Goal: Ask a question

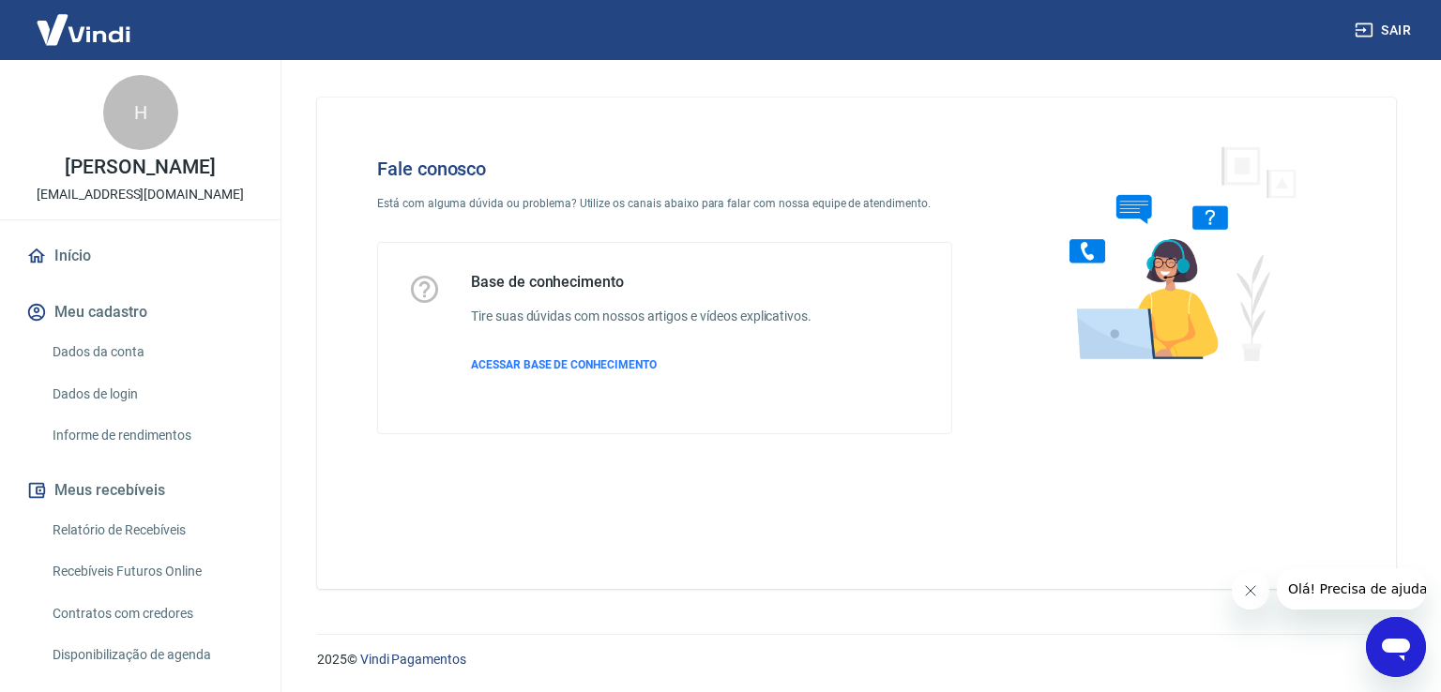
click at [1399, 644] on icon "Abrir janela de mensagens" at bounding box center [1396, 650] width 28 height 23
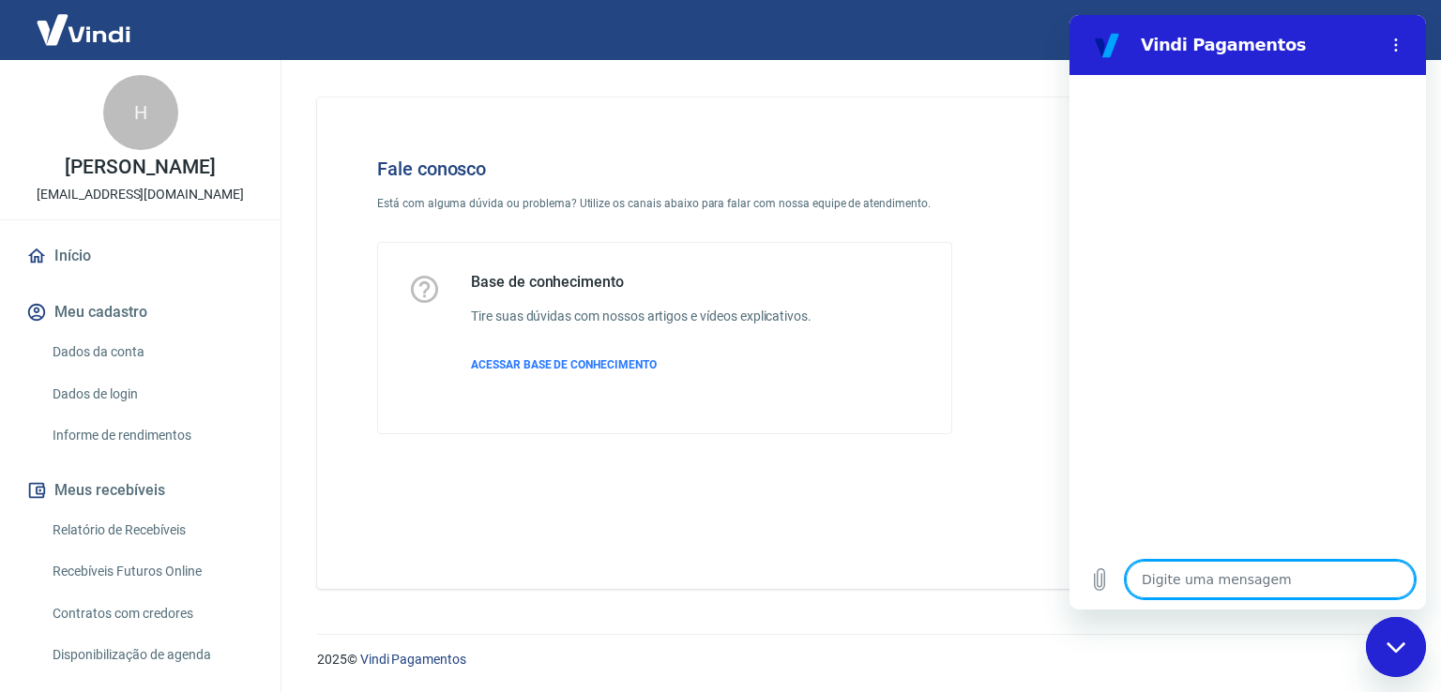
click at [1227, 582] on textarea at bounding box center [1270, 580] width 289 height 38
type textarea "o"
type textarea "x"
type textarea "ol"
type textarea "x"
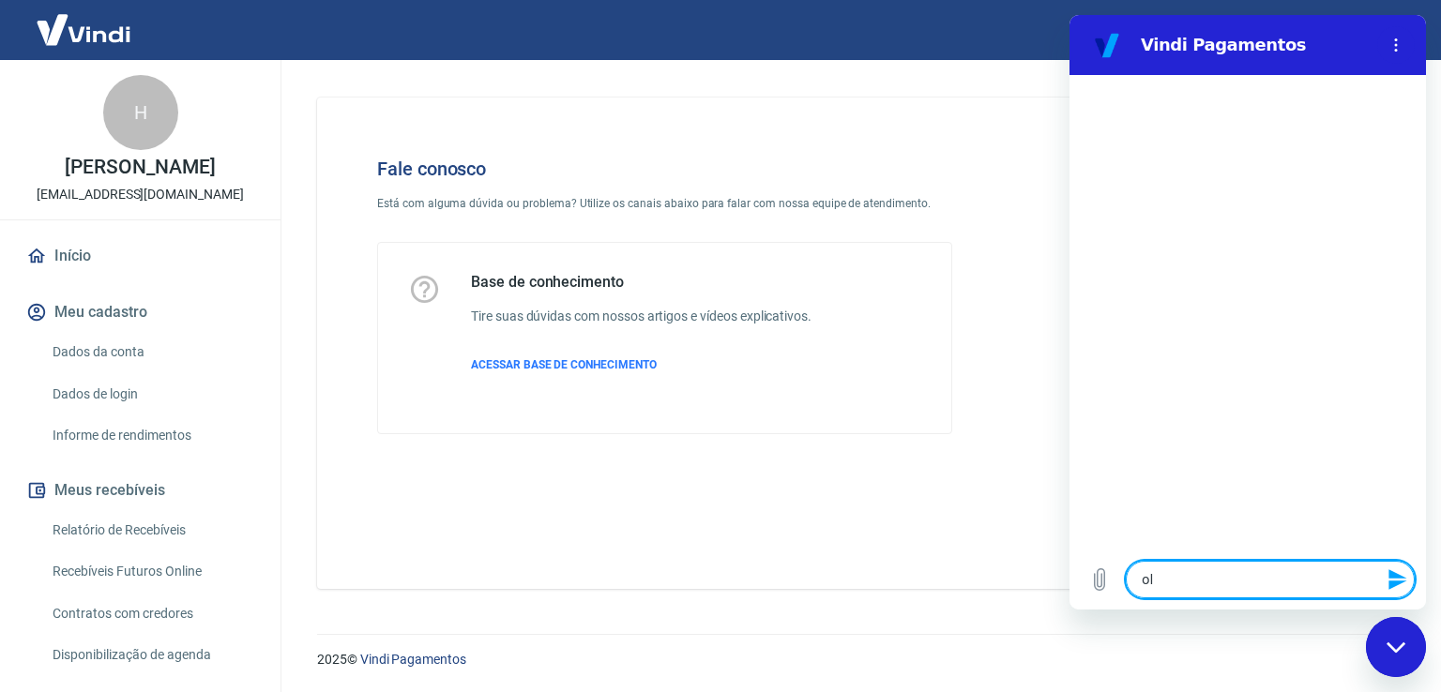
type textarea "olá"
type textarea "x"
type textarea "olá"
type textarea "x"
type textarea "olá b"
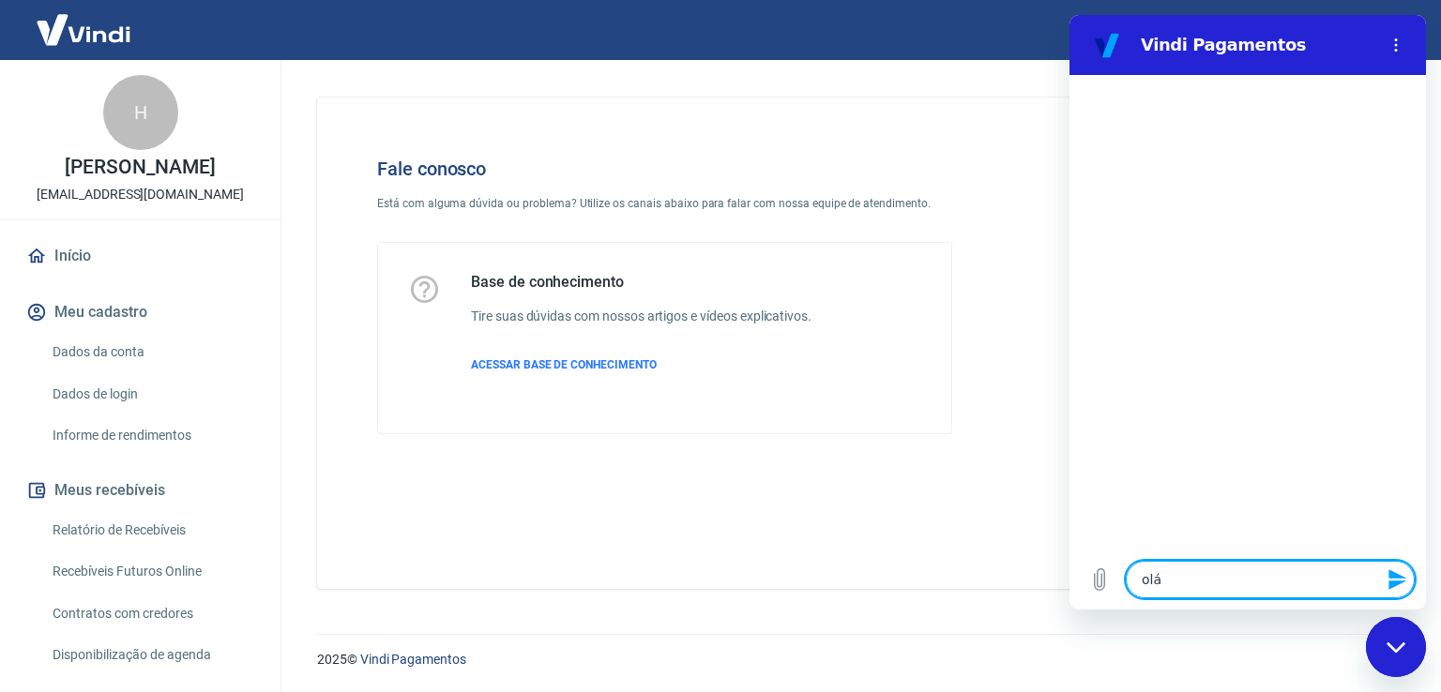
type textarea "x"
type textarea "olá bo"
type textarea "x"
type textarea "olá bom"
type textarea "x"
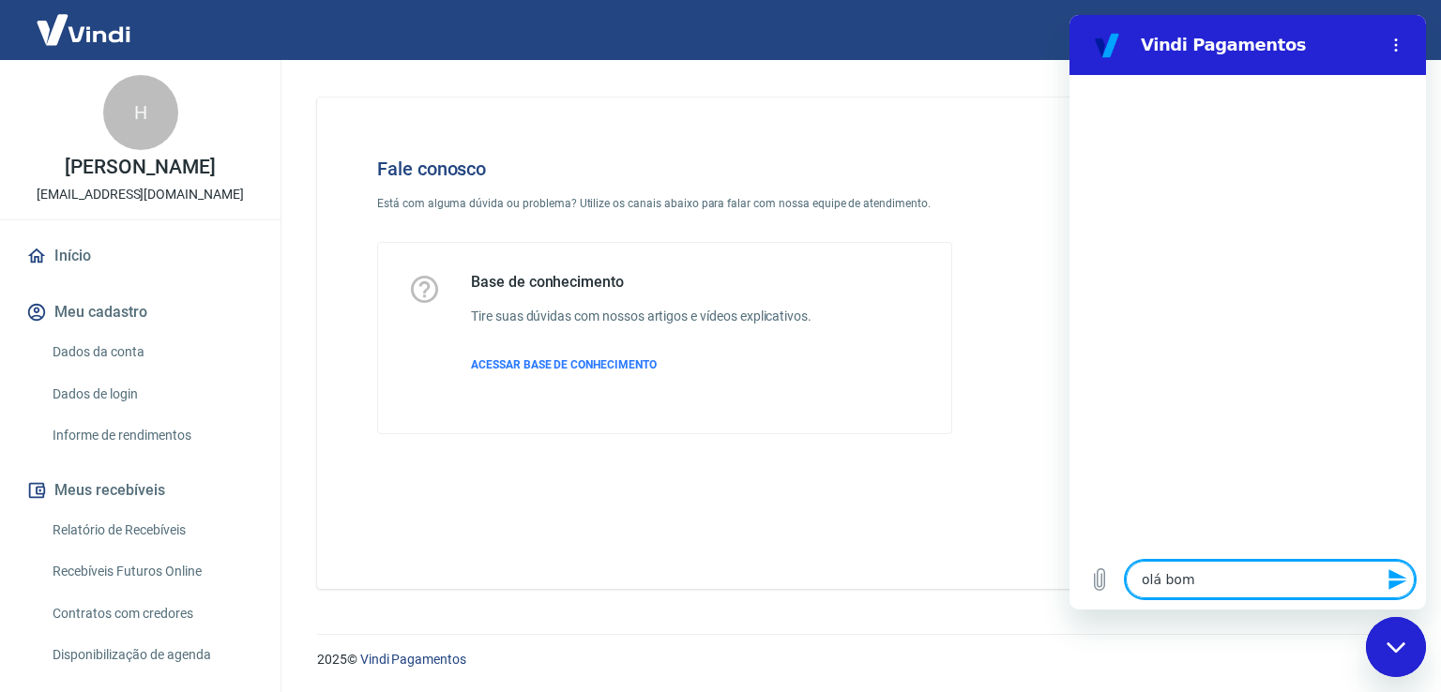
type textarea "olá bom"
type textarea "x"
type textarea "olá bom d"
type textarea "x"
type textarea "olá bom da"
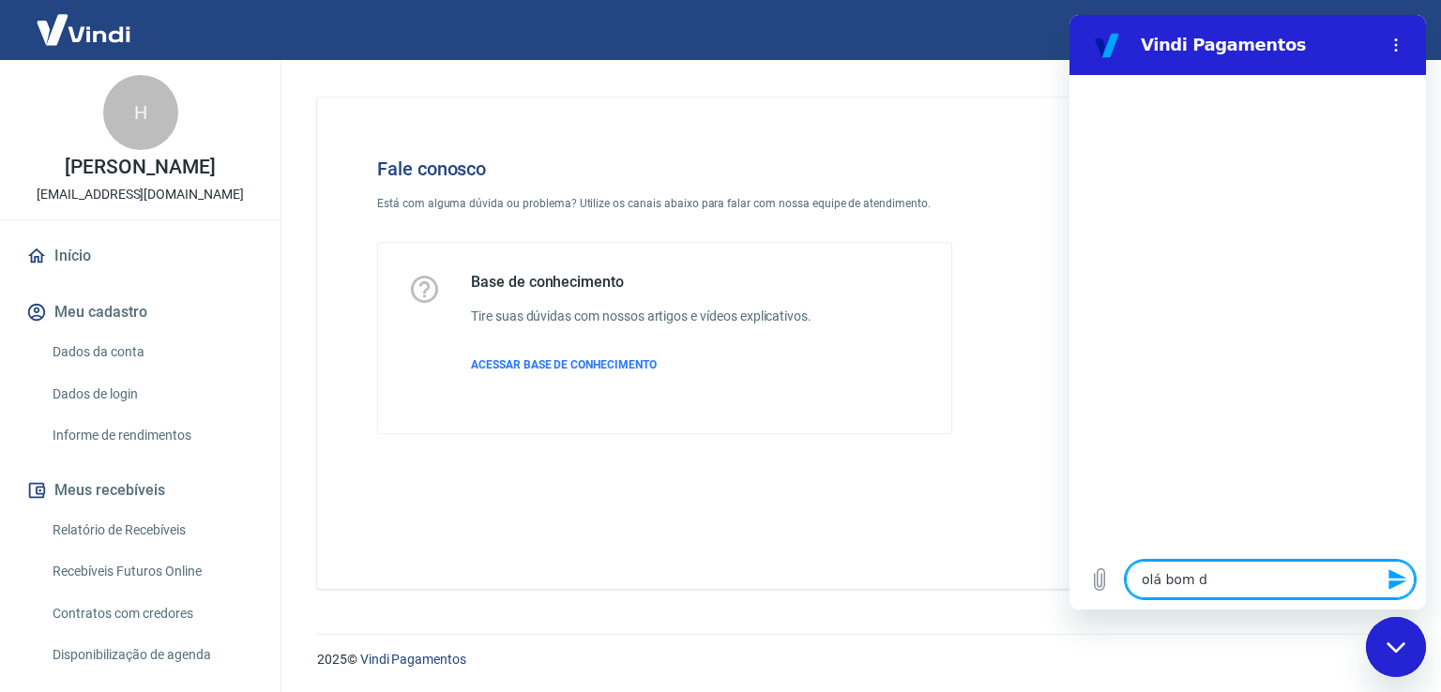
type textarea "x"
type textarea "olá bom dai"
type textarea "x"
type textarea "olá bom dai"
type textarea "x"
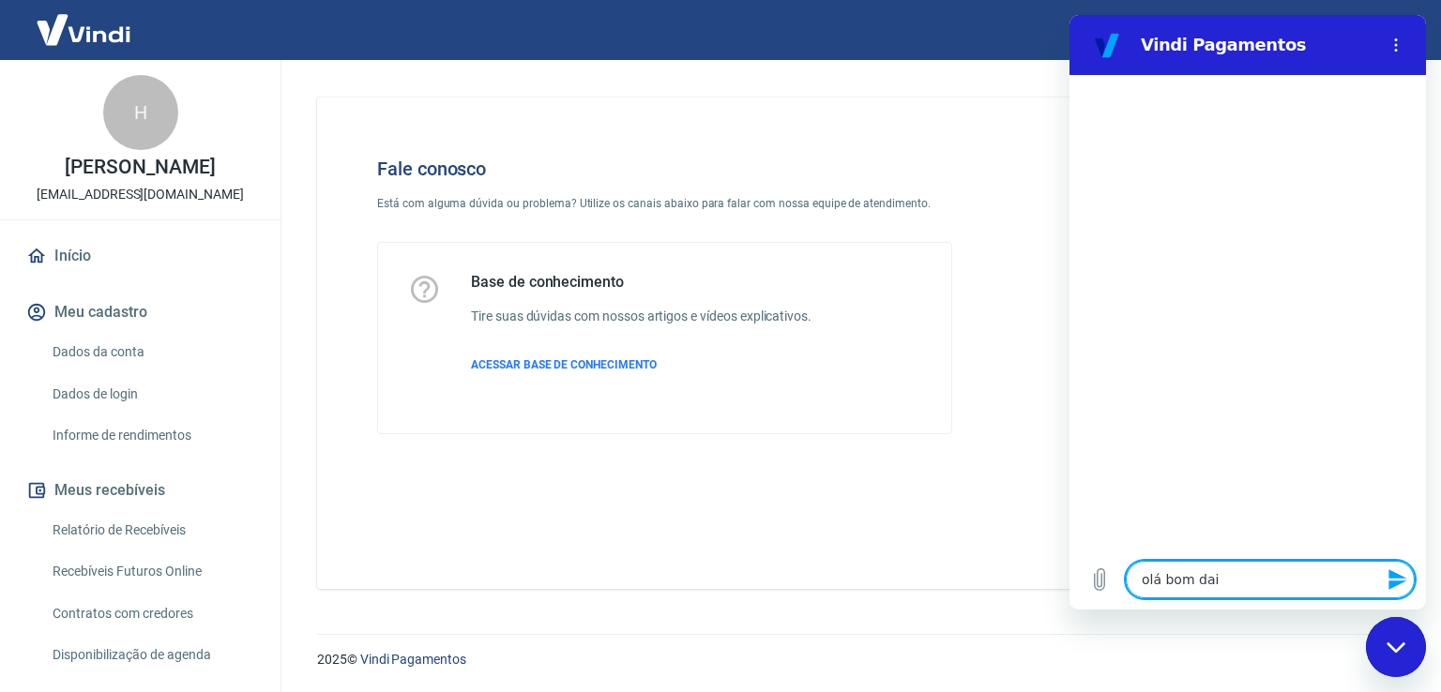
type textarea "olá bom dai"
type textarea "x"
type textarea "olá bom da"
type textarea "x"
type textarea "olá bom d"
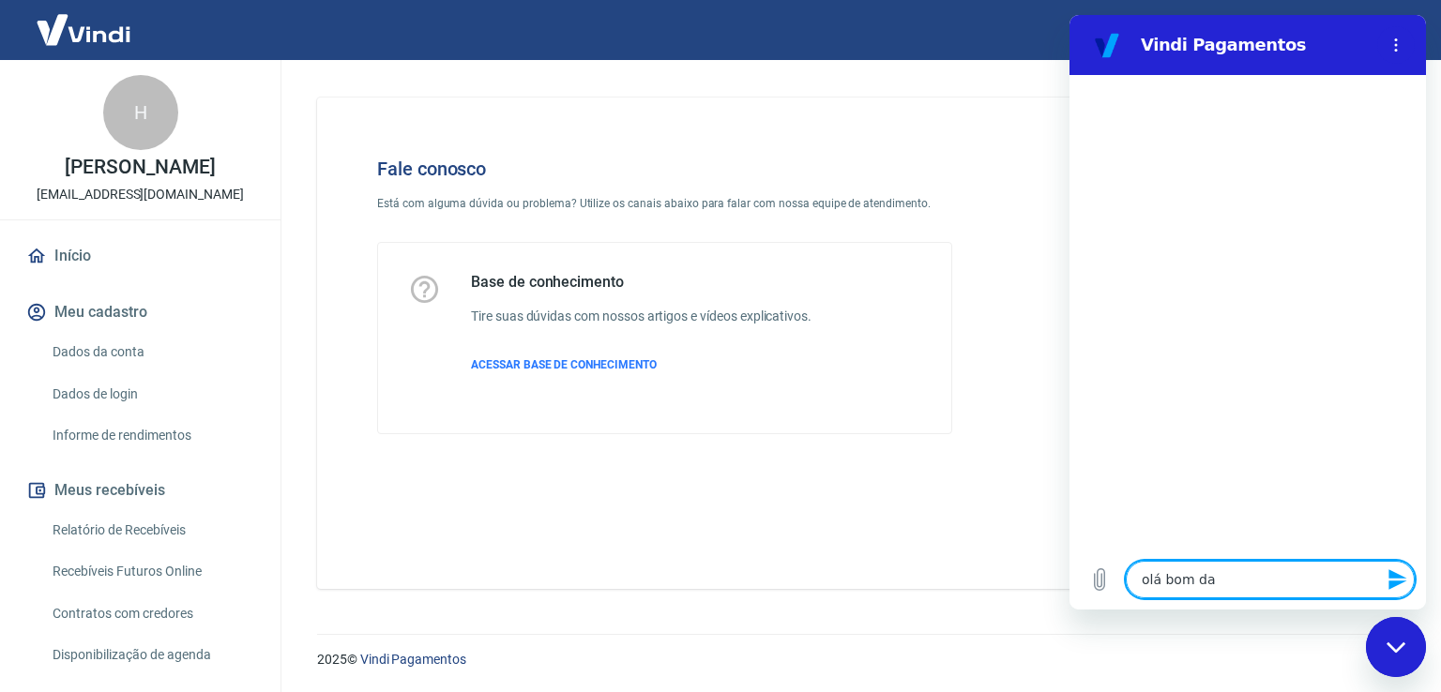
type textarea "x"
type textarea "olá bom di"
type textarea "x"
type textarea "olá bom dia"
type textarea "x"
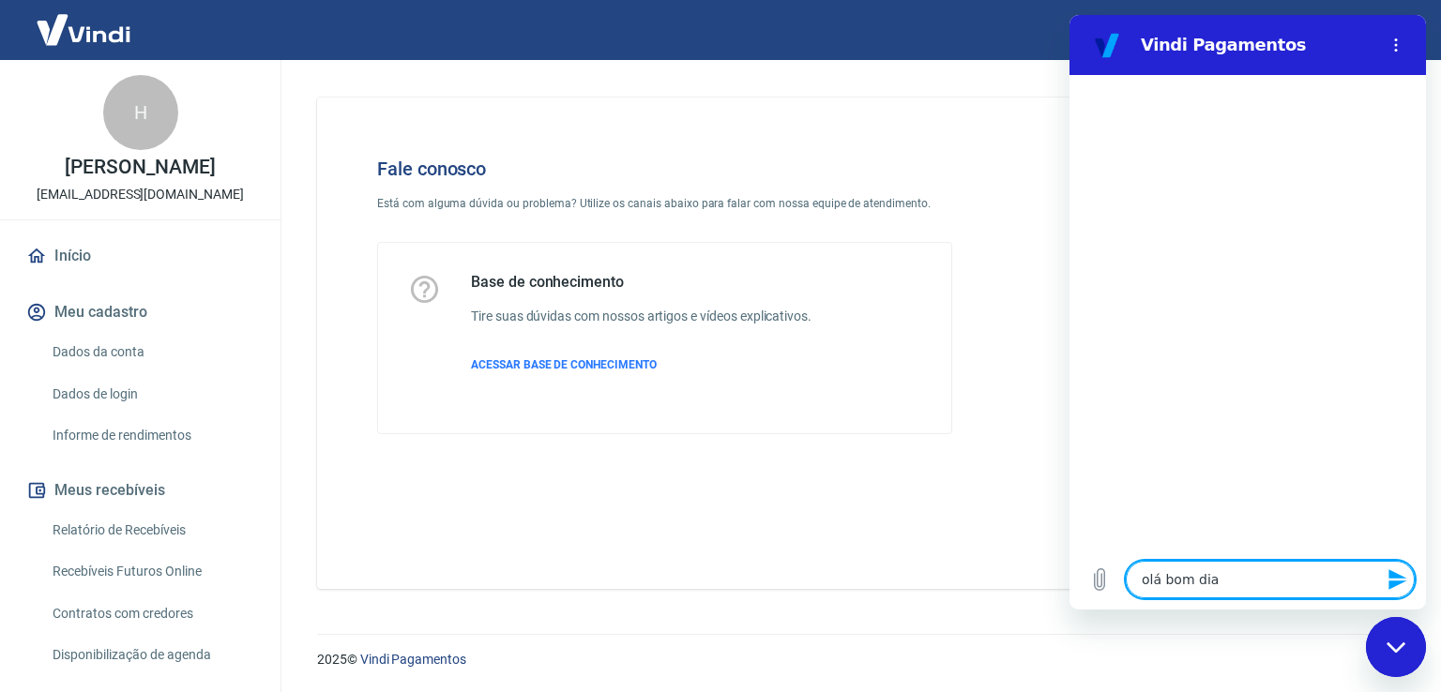
type textarea "olá bom dia"
type textarea "x"
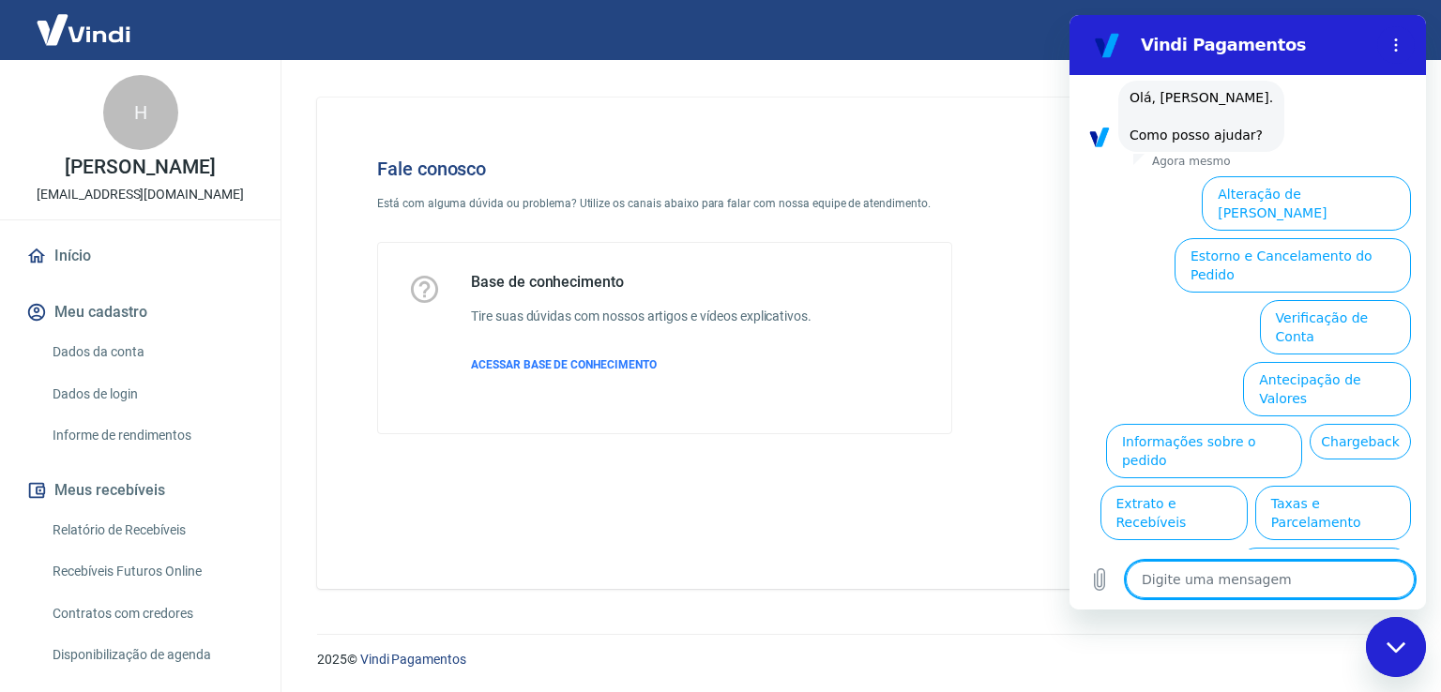
scroll to position [102, 0]
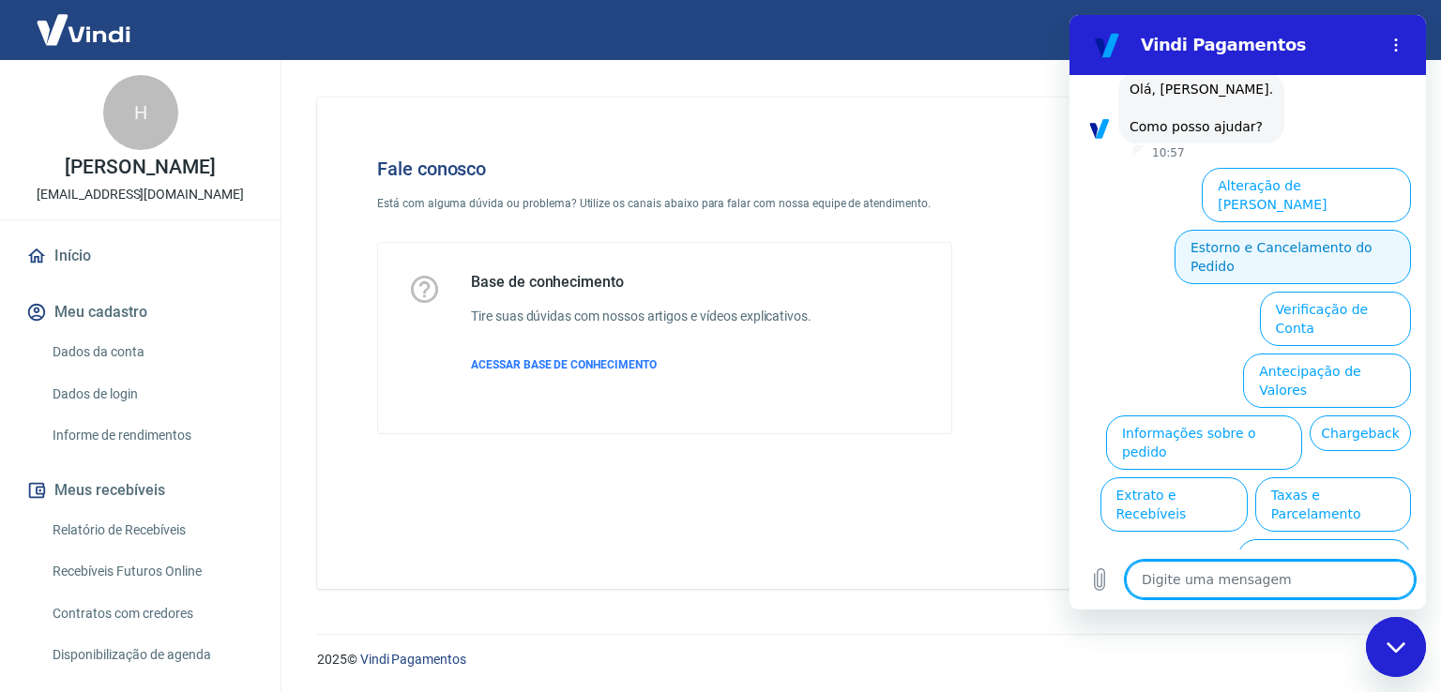
click at [1361, 230] on button "Estorno e Cancelamento do Pedido" at bounding box center [1292, 257] width 236 height 54
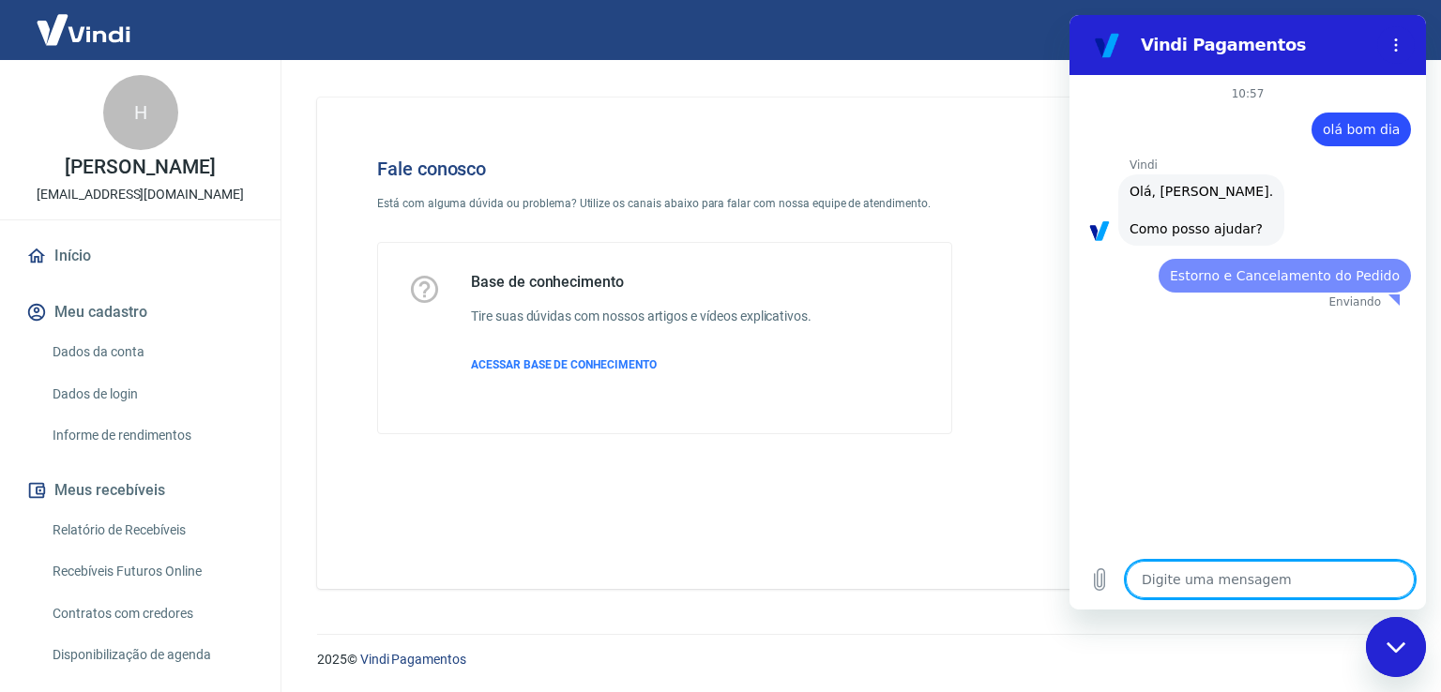
scroll to position [0, 0]
type textarea "x"
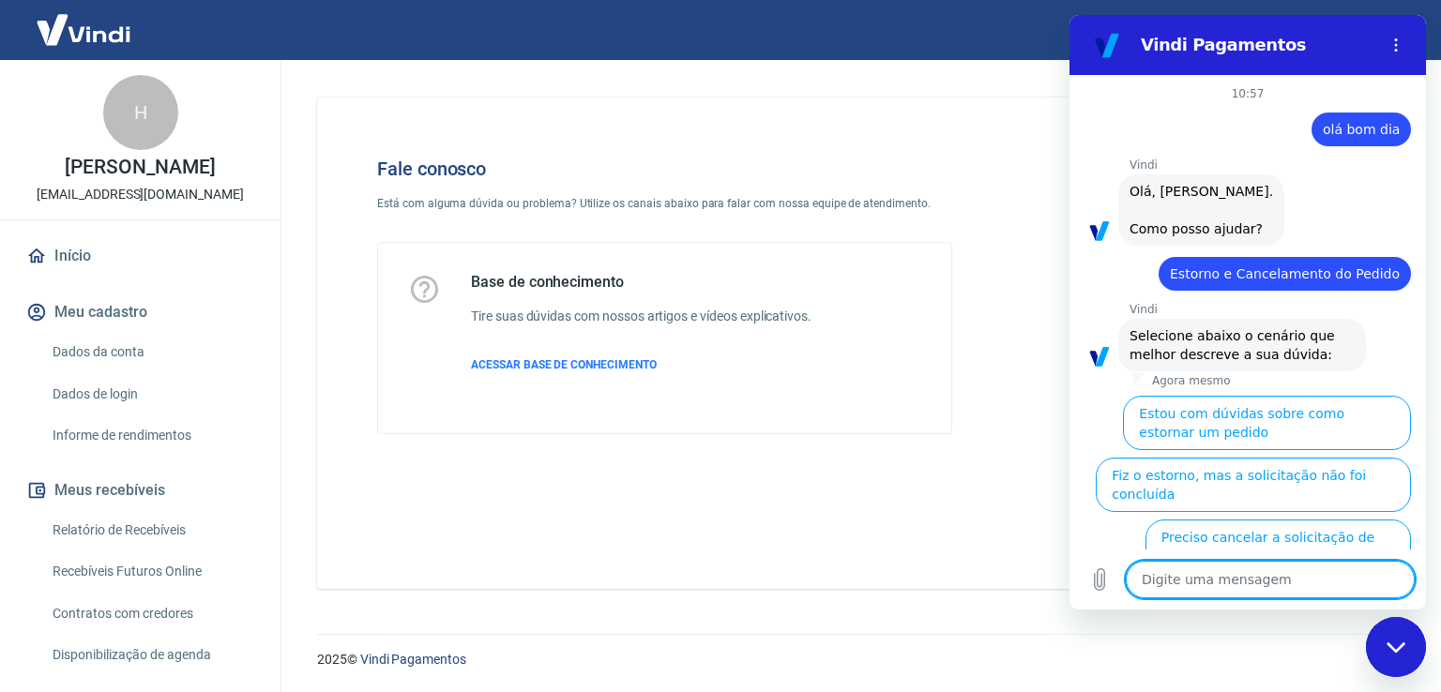
scroll to position [157, 0]
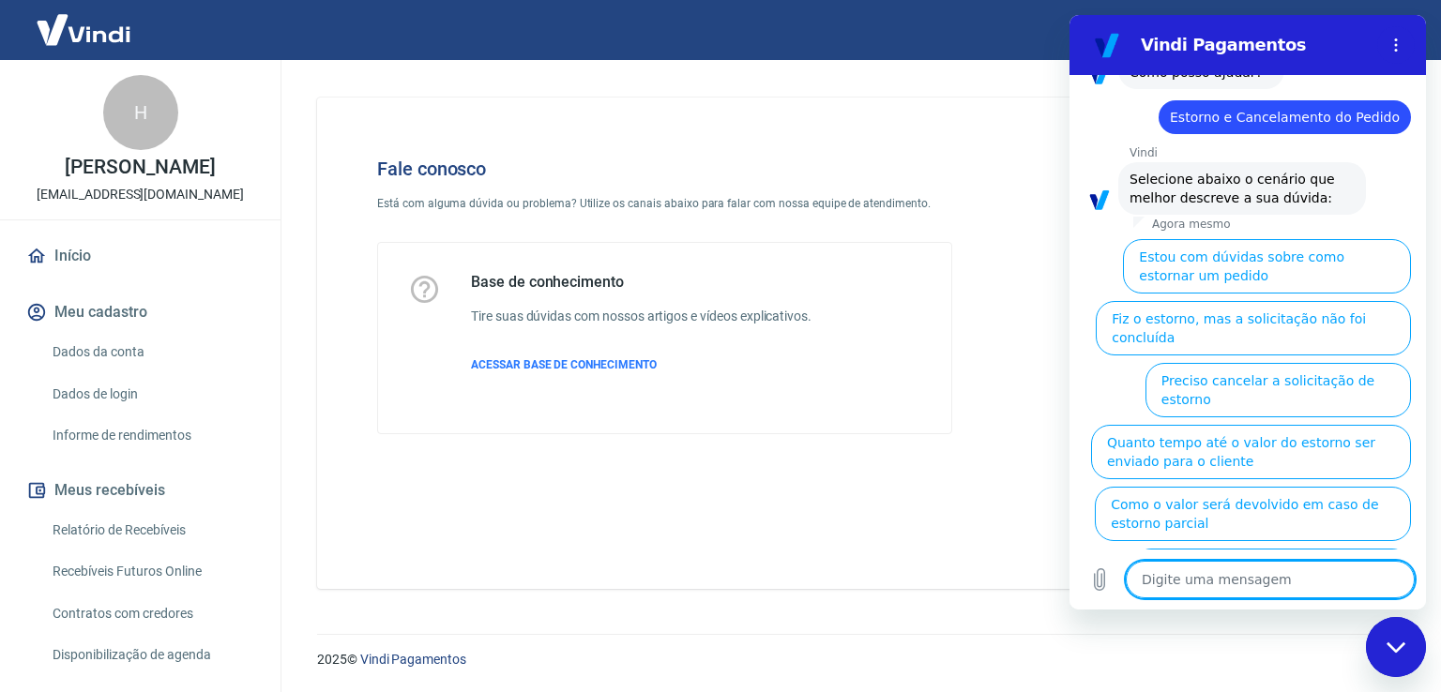
type textarea "g"
type textarea "x"
type textarea "go"
type textarea "x"
type textarea "gos"
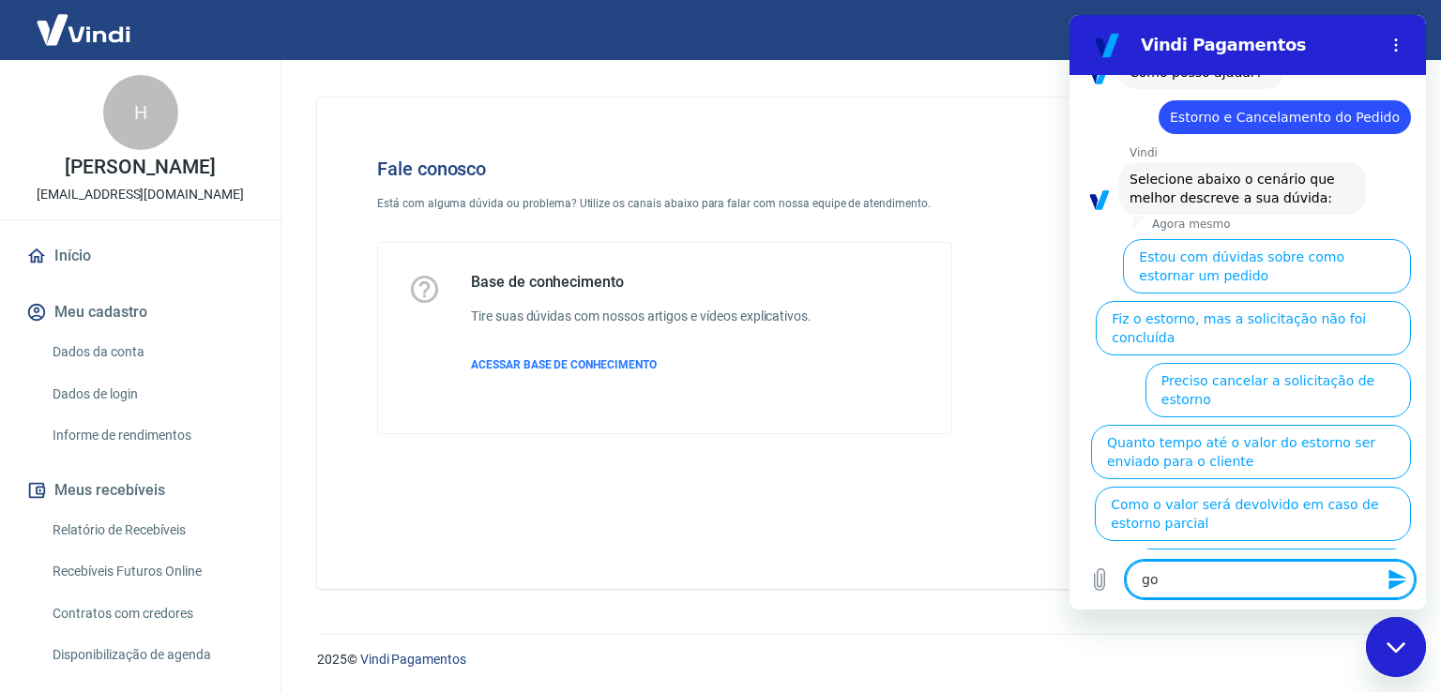
type textarea "x"
type textarea "gost"
type textarea "x"
type textarea "gosta"
type textarea "x"
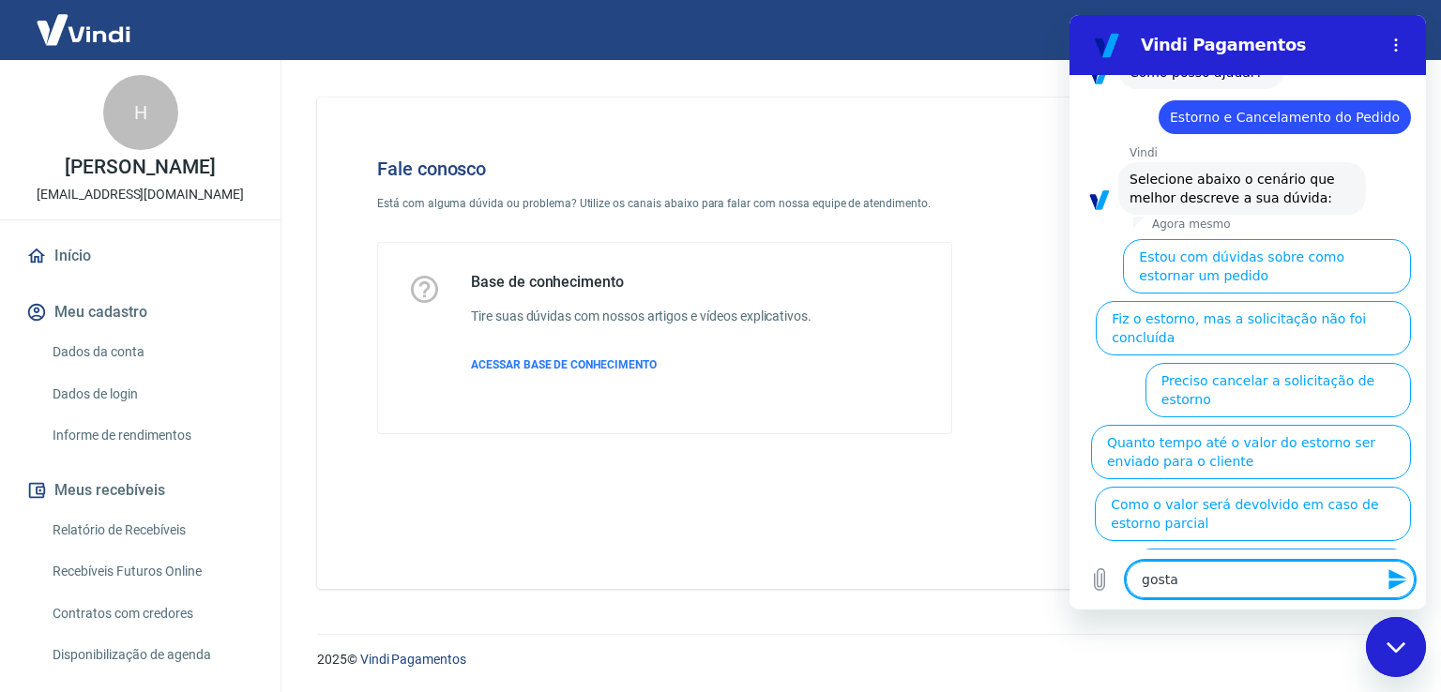
type textarea "gostar"
type textarea "x"
type textarea "gostari"
type textarea "x"
type textarea "gostaria"
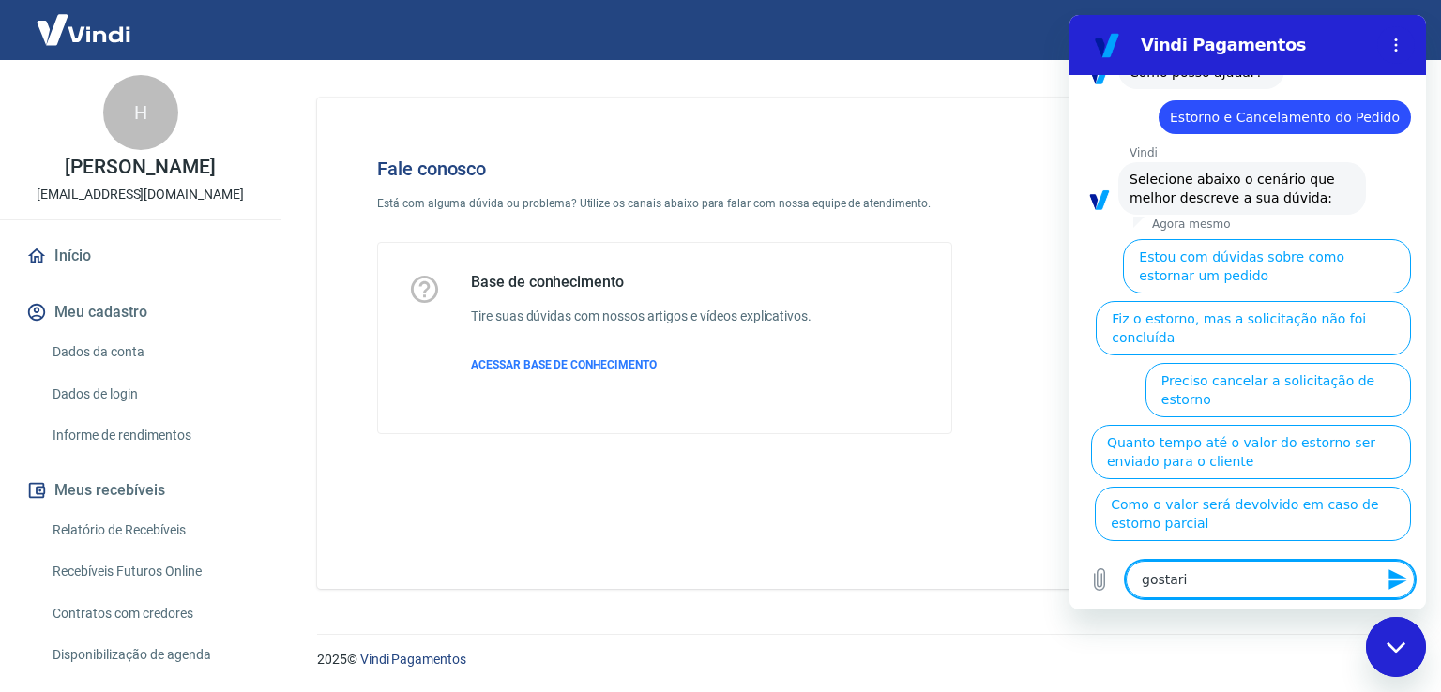
type textarea "x"
type textarea "gostaria"
type textarea "x"
type textarea "gostaria d"
type textarea "x"
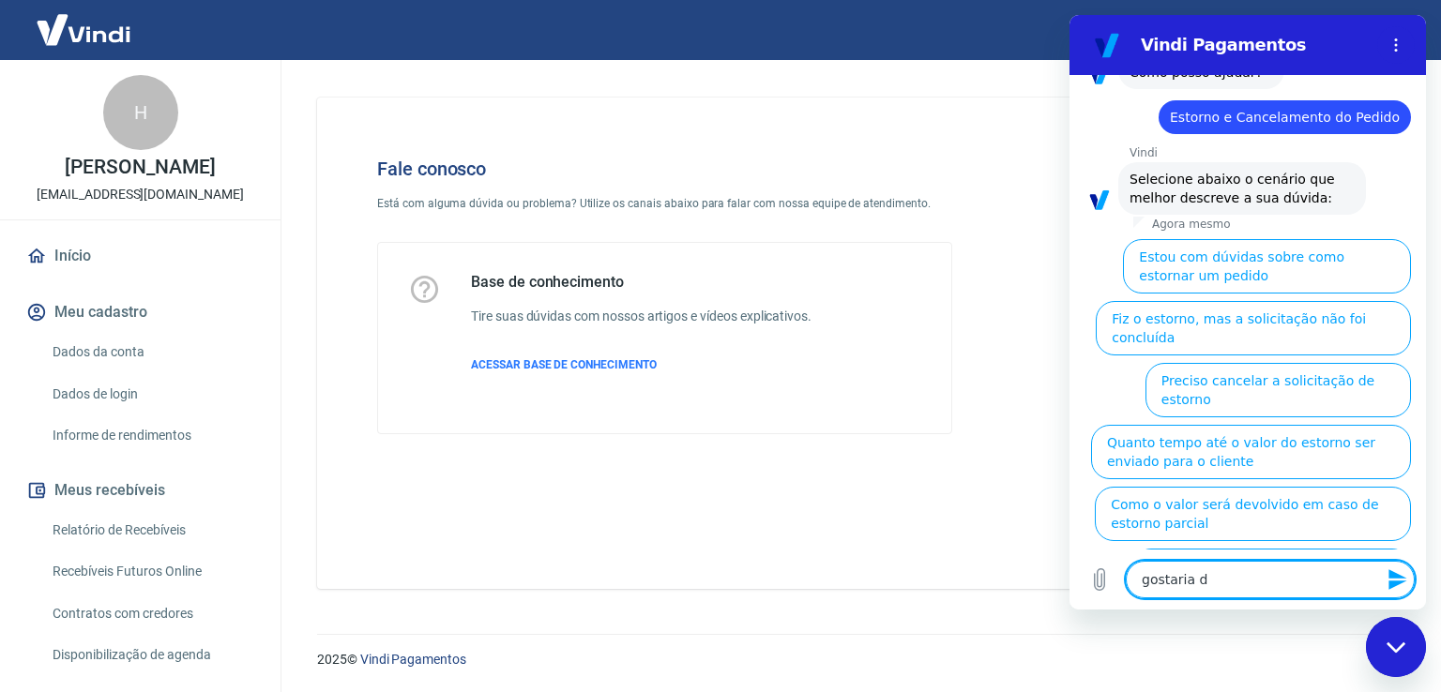
type textarea "gostaria de"
type textarea "x"
type textarea "gostaria de"
type textarea "x"
type textarea "gostaria de u"
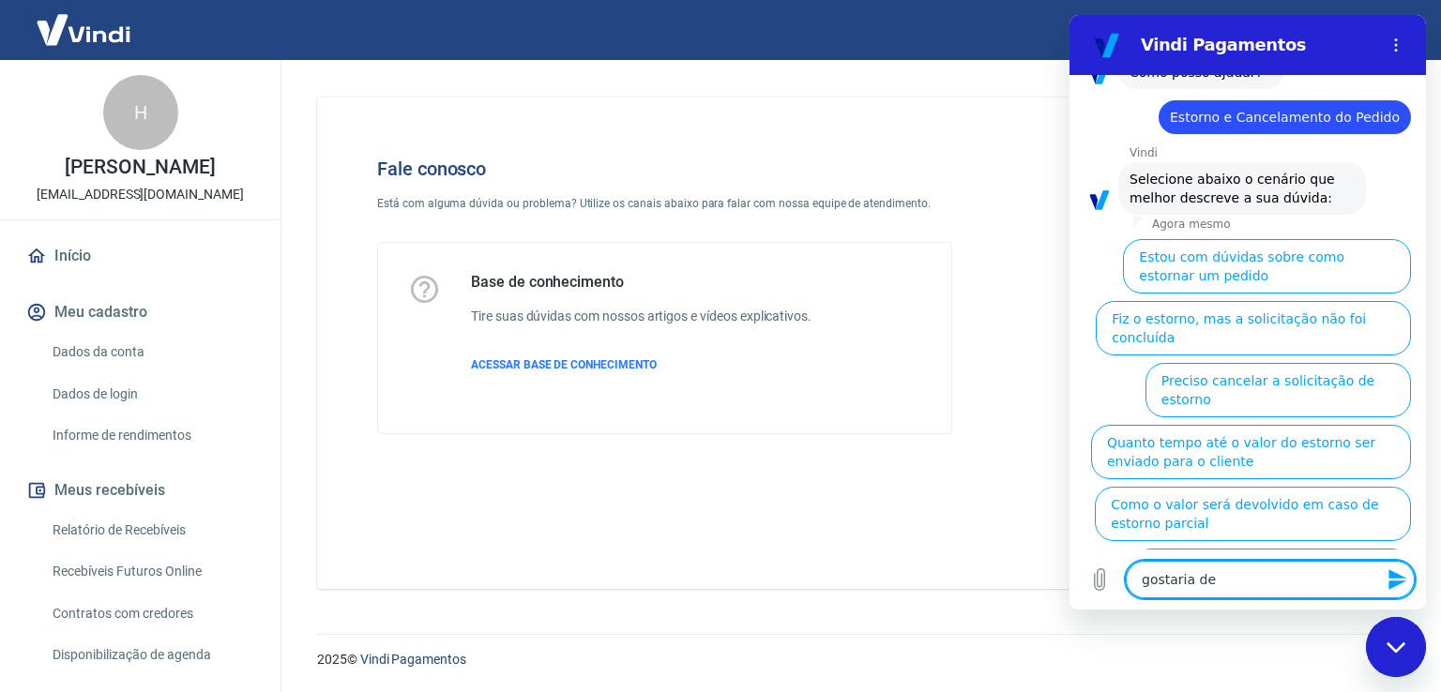
type textarea "x"
type textarea "gostaria de um"
type textarea "x"
type textarea "gostaria de um"
type textarea "x"
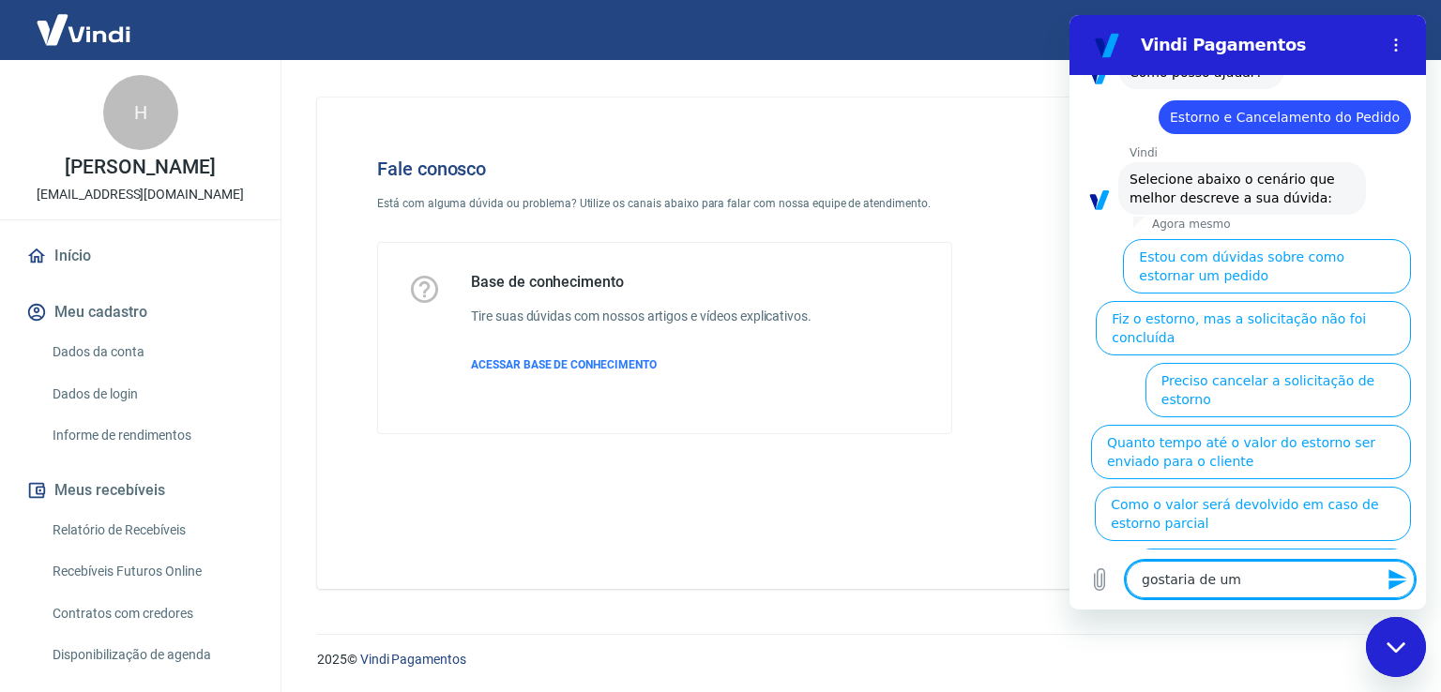
type textarea "gostaria de um a"
type textarea "x"
type textarea "gostaria de um at"
type textarea "x"
type textarea "gostaria de um ate"
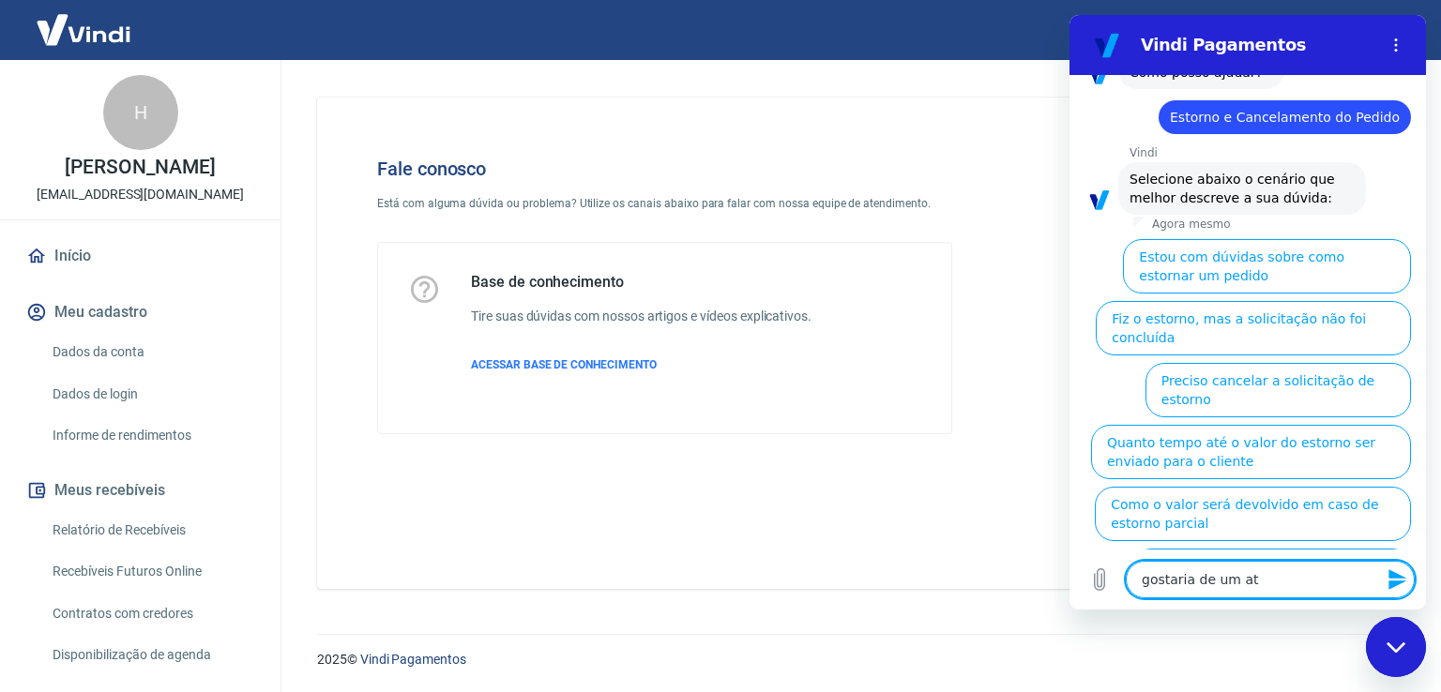
type textarea "x"
type textarea "gostaria de um [GEOGRAPHIC_DATA]"
type textarea "x"
type textarea "gostaria de um atend"
type textarea "x"
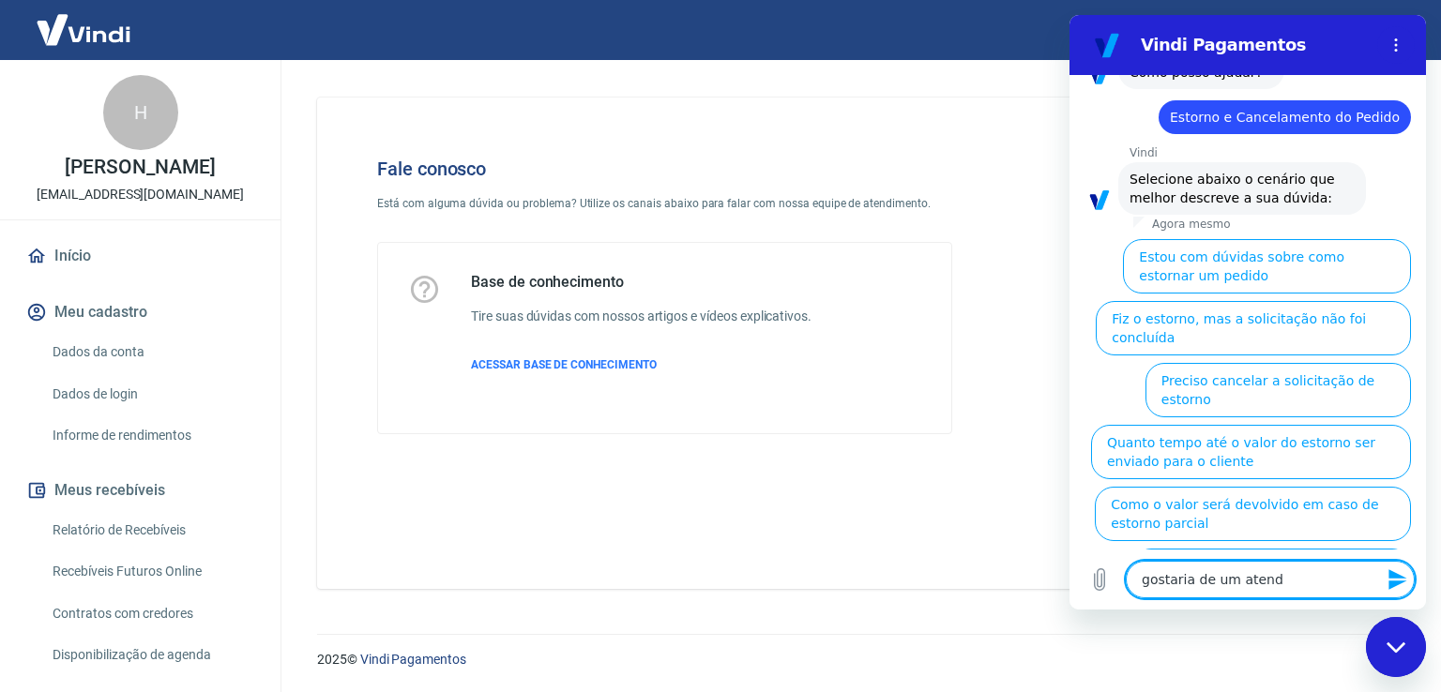
type textarea "gostaria de um atendi"
type textarea "x"
type textarea "gostaria de um atendim"
type textarea "x"
type textarea "gostaria de um atendime"
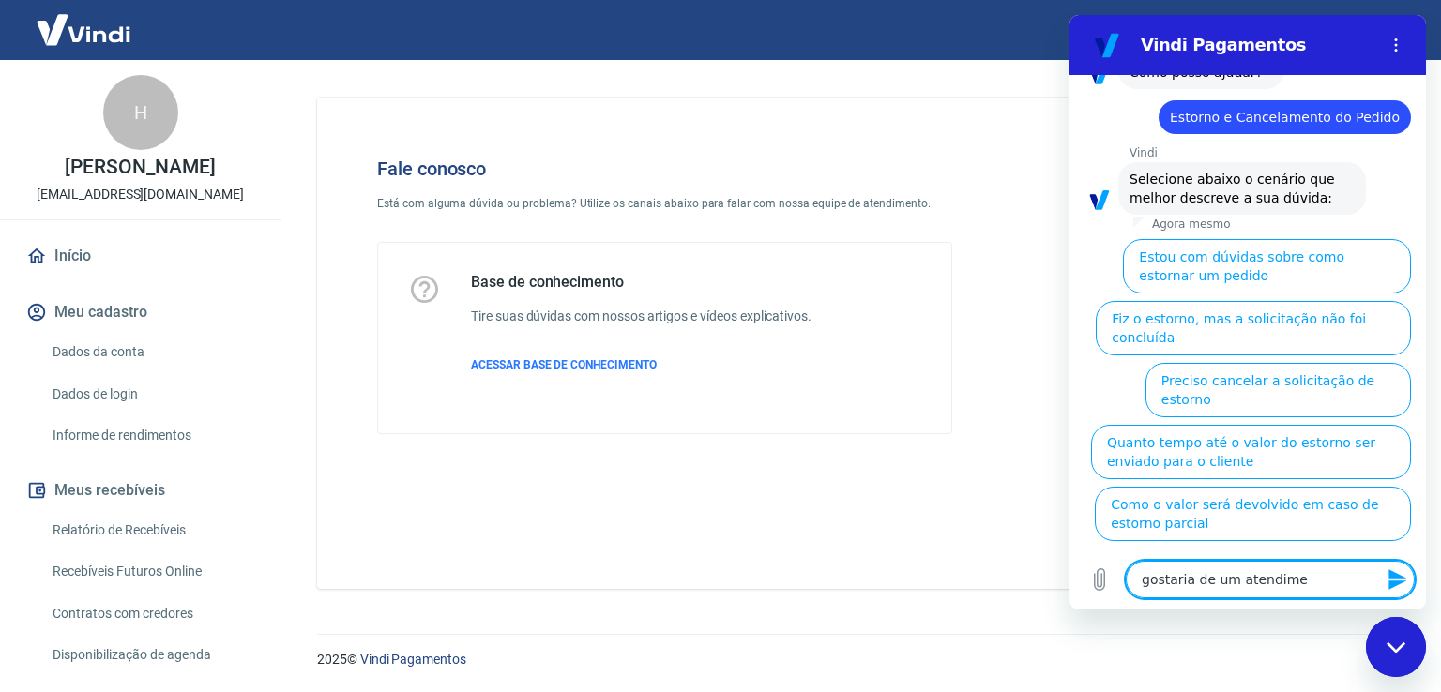
type textarea "x"
type textarea "gostaria de um atendimen"
type textarea "x"
type textarea "gostaria de um atendiment"
type textarea "x"
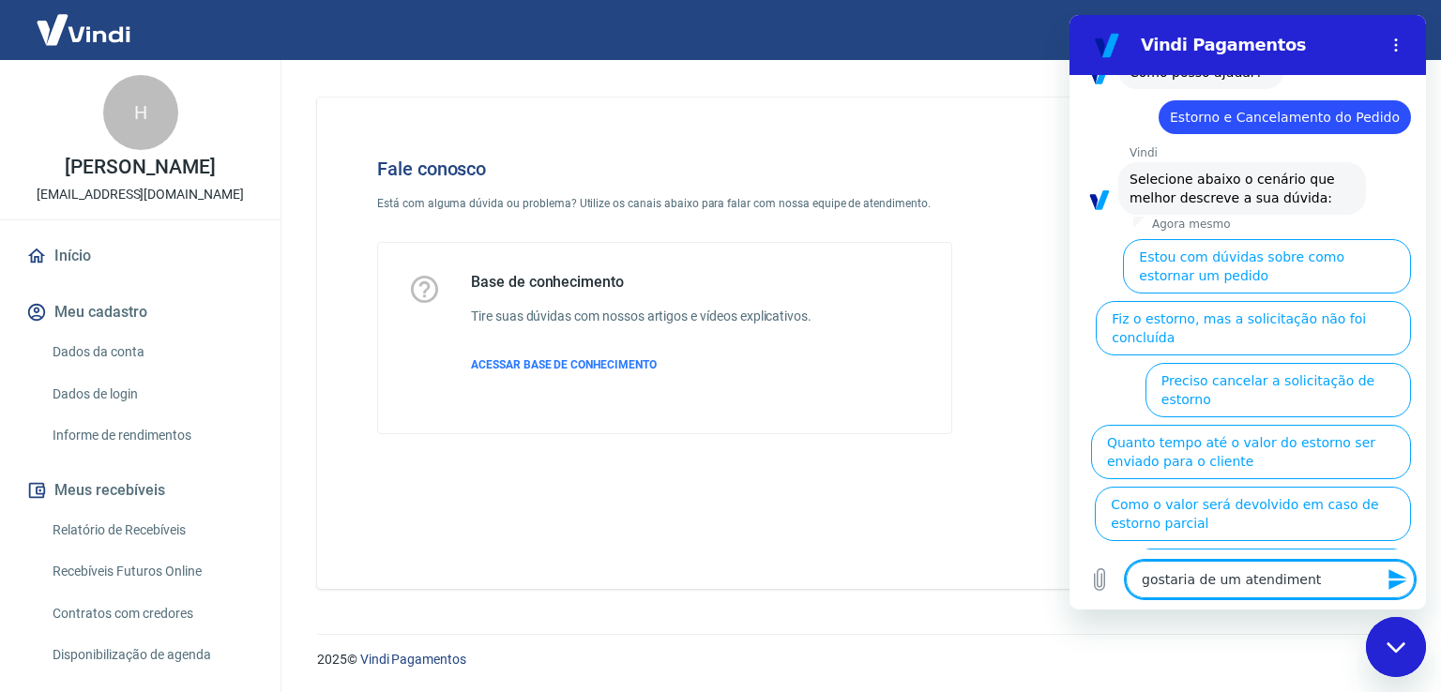
type textarea "gostaria de um atendimento"
type textarea "x"
type textarea "gostaria de um atendimento"
type textarea "x"
type textarea "gostaria de um atendimento h"
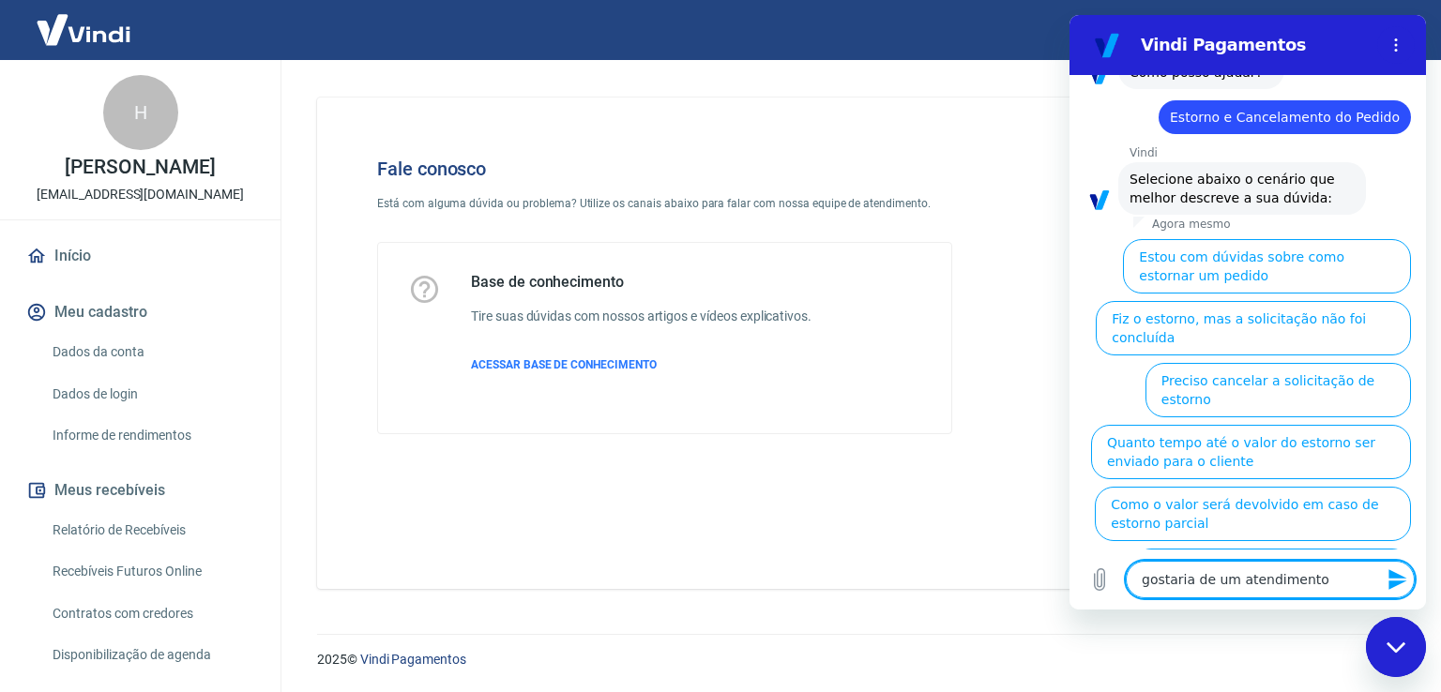
type textarea "x"
type textarea "gostaria de um atendimento hu"
type textarea "x"
type textarea "gostaria de um atendimento hua"
type textarea "x"
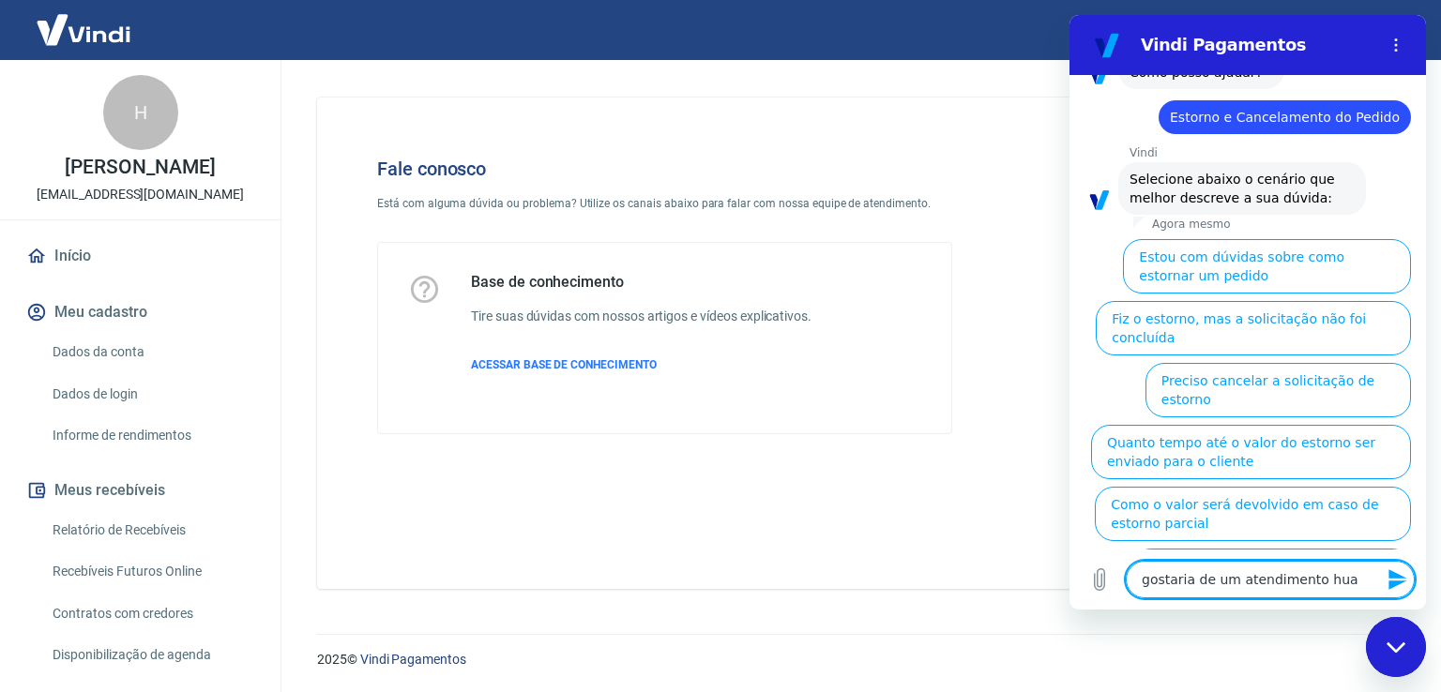
type textarea "gostaria de um atendimento hu"
type textarea "x"
type textarea "gostaria de um atendimento hum"
type textarea "x"
type textarea "gostaria de um atendimento huma"
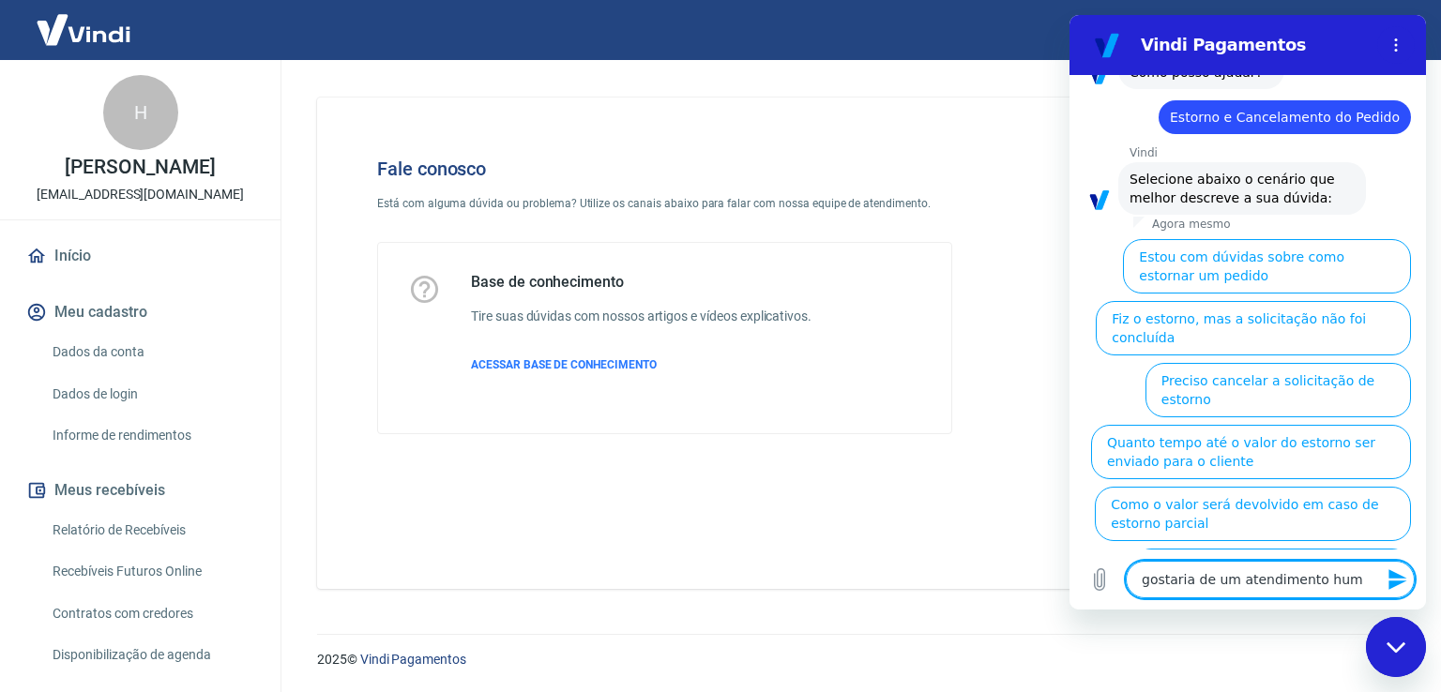
type textarea "x"
type textarea "gostaria de um atendimento human"
type textarea "x"
type textarea "gostaria de um atendimento humani"
type textarea "x"
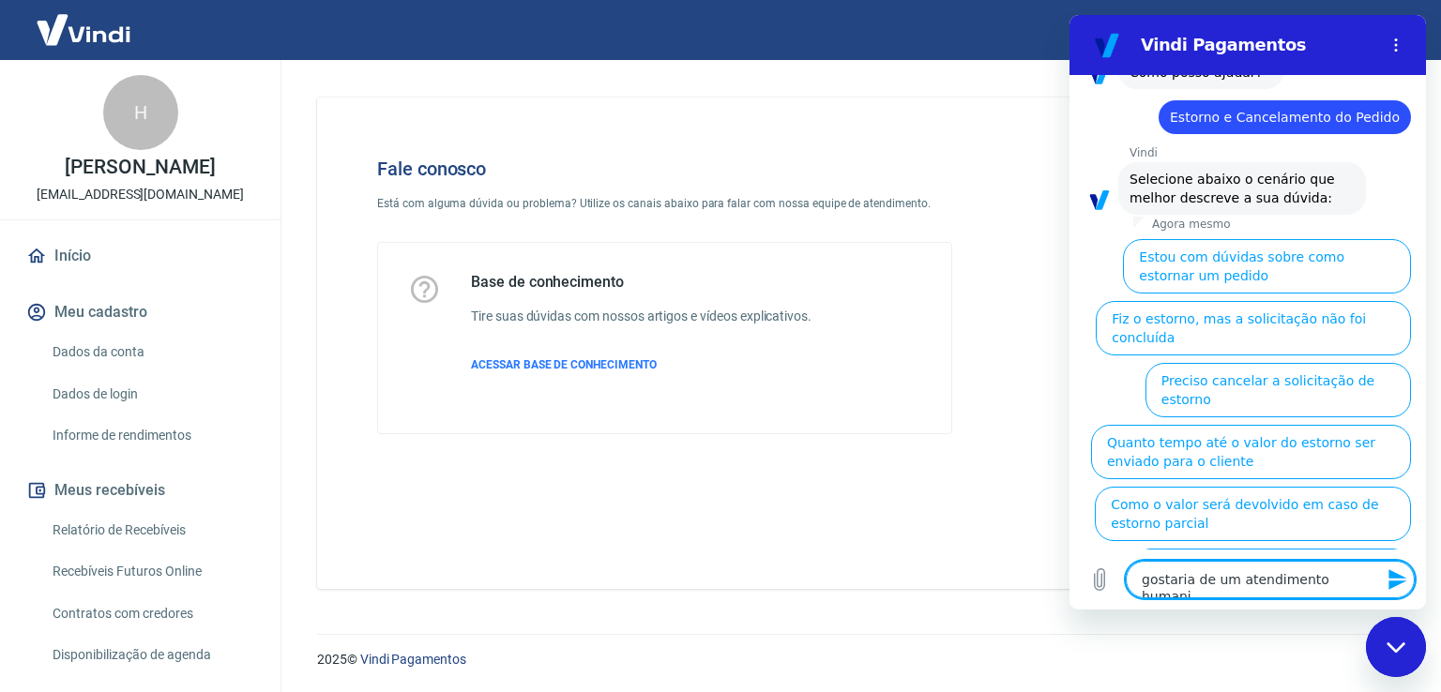
type textarea "gostaria de um atendimento humaniz"
type textarea "x"
type textarea "gostaria de um atendimento humaniza"
type textarea "x"
type textarea "gostaria de um atendimento humanizad"
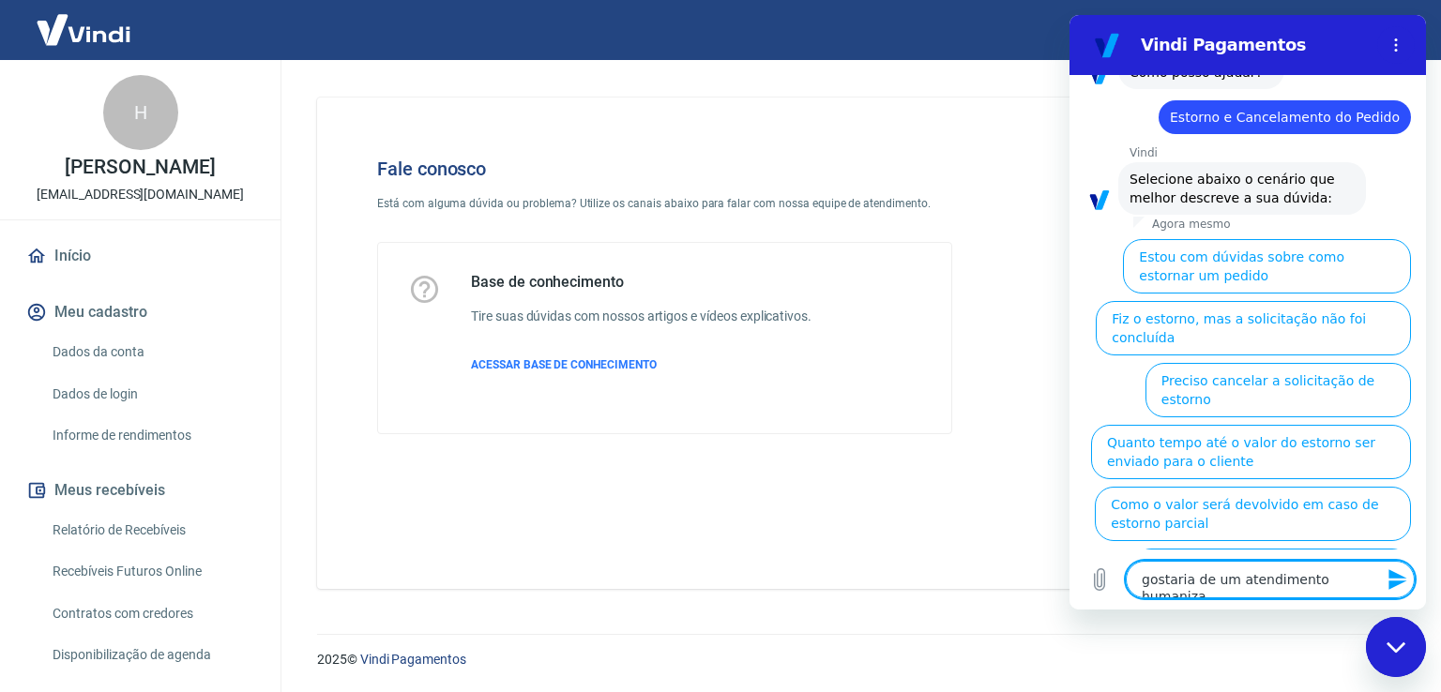
type textarea "x"
type textarea "gostaria de um atendimento humanizado"
type textarea "x"
type textarea "gostaria de um atendimento humanizado"
type textarea "x"
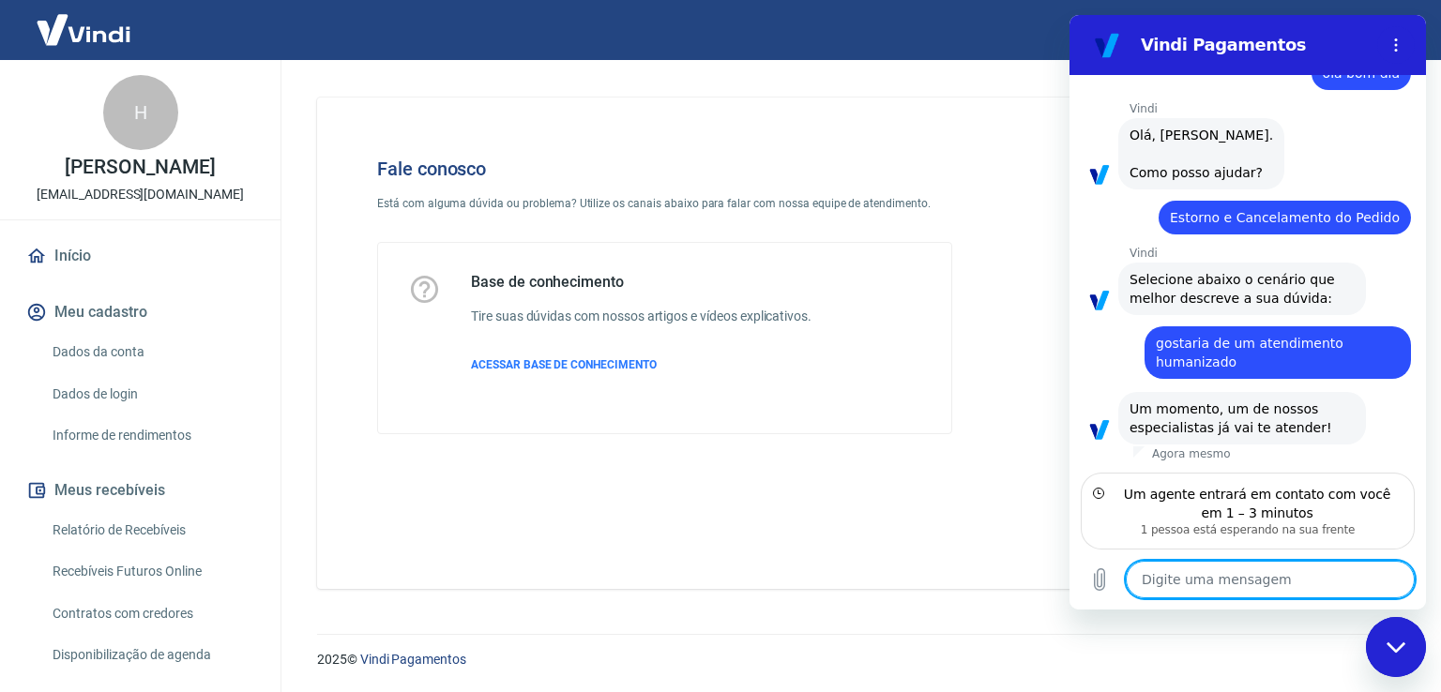
scroll to position [38, 0]
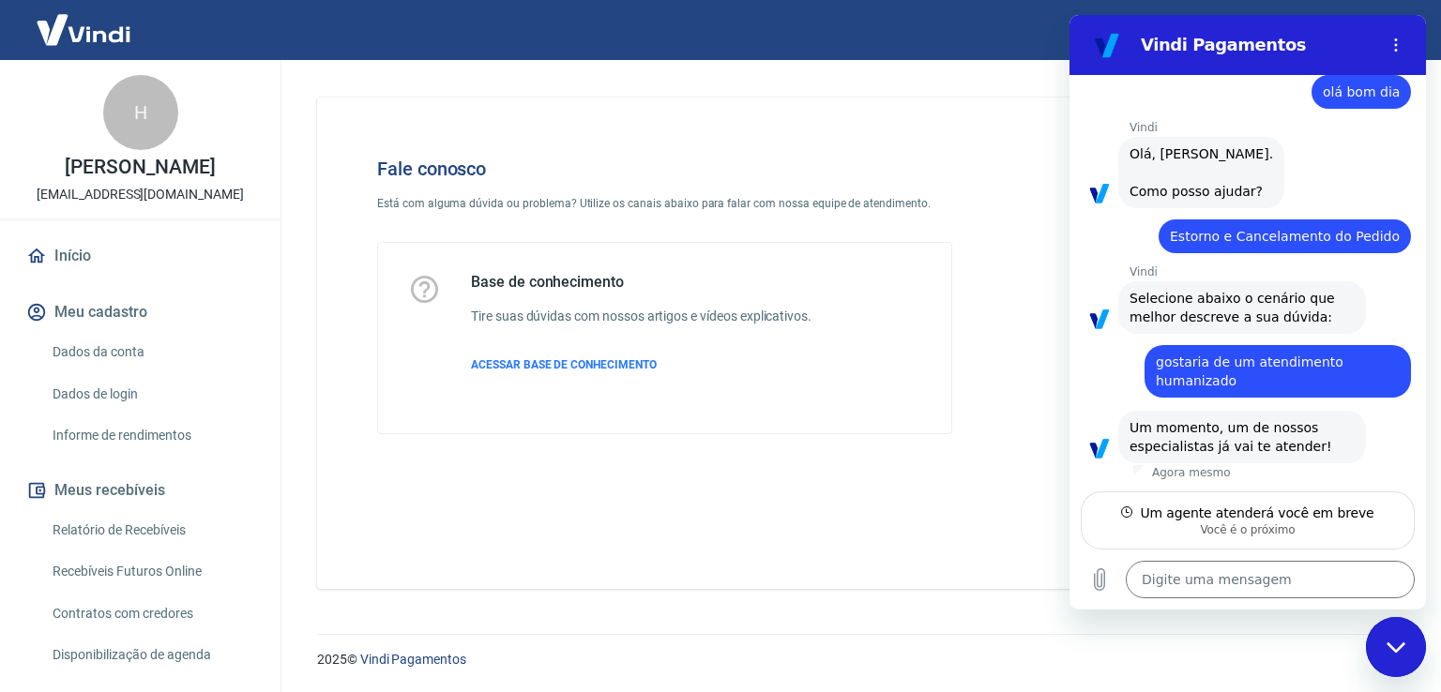
type textarea "x"
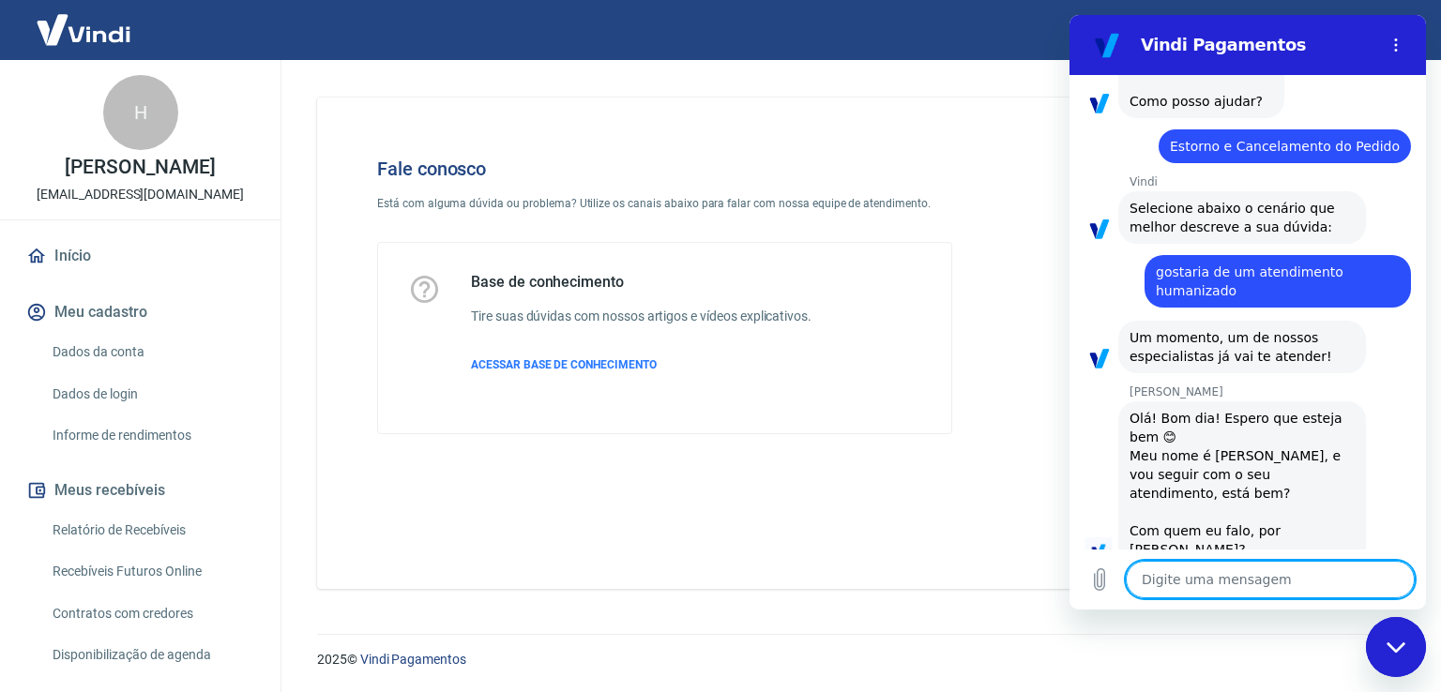
scroll to position [128, 0]
drag, startPoint x: 1218, startPoint y: 587, endPoint x: 1242, endPoint y: 578, distance: 25.3
click at [1218, 589] on textarea at bounding box center [1270, 580] width 289 height 38
type textarea "o"
type textarea "x"
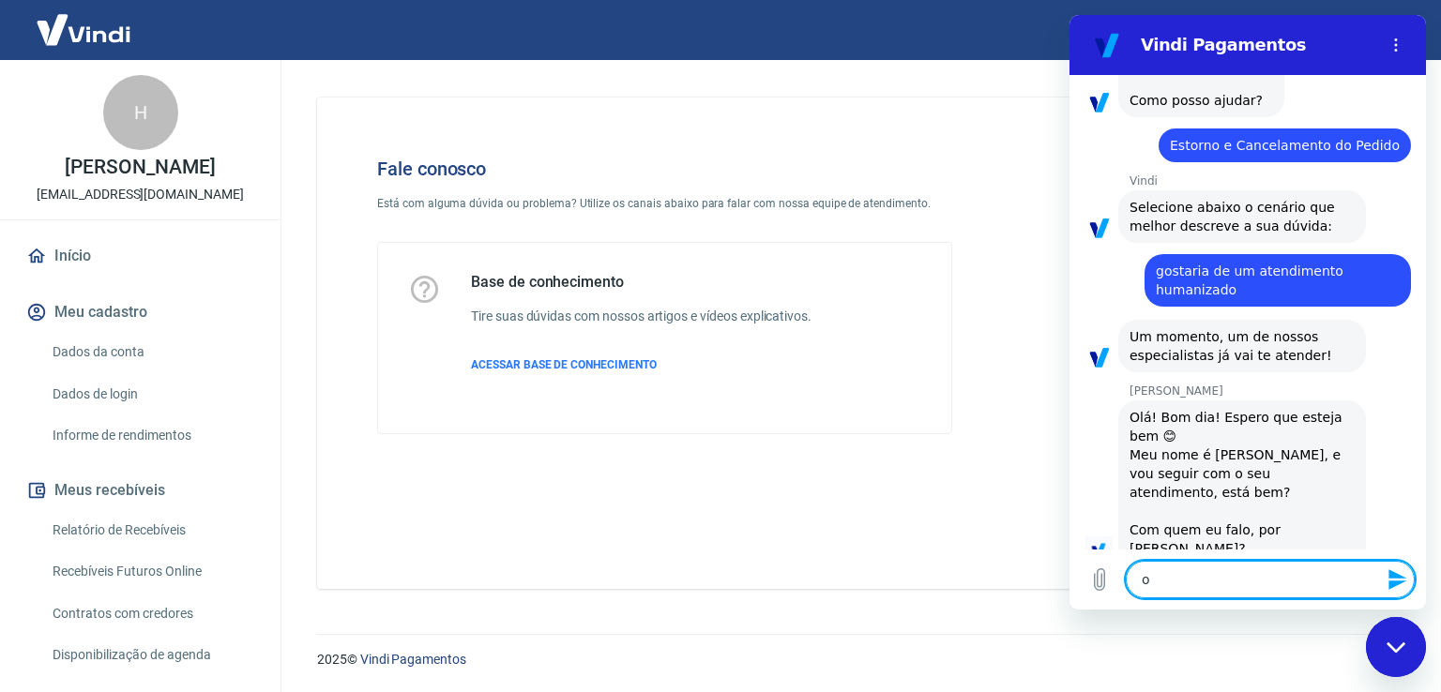
type textarea "ol"
type textarea "x"
type textarea "olá"
type textarea "x"
type textarea "olá"
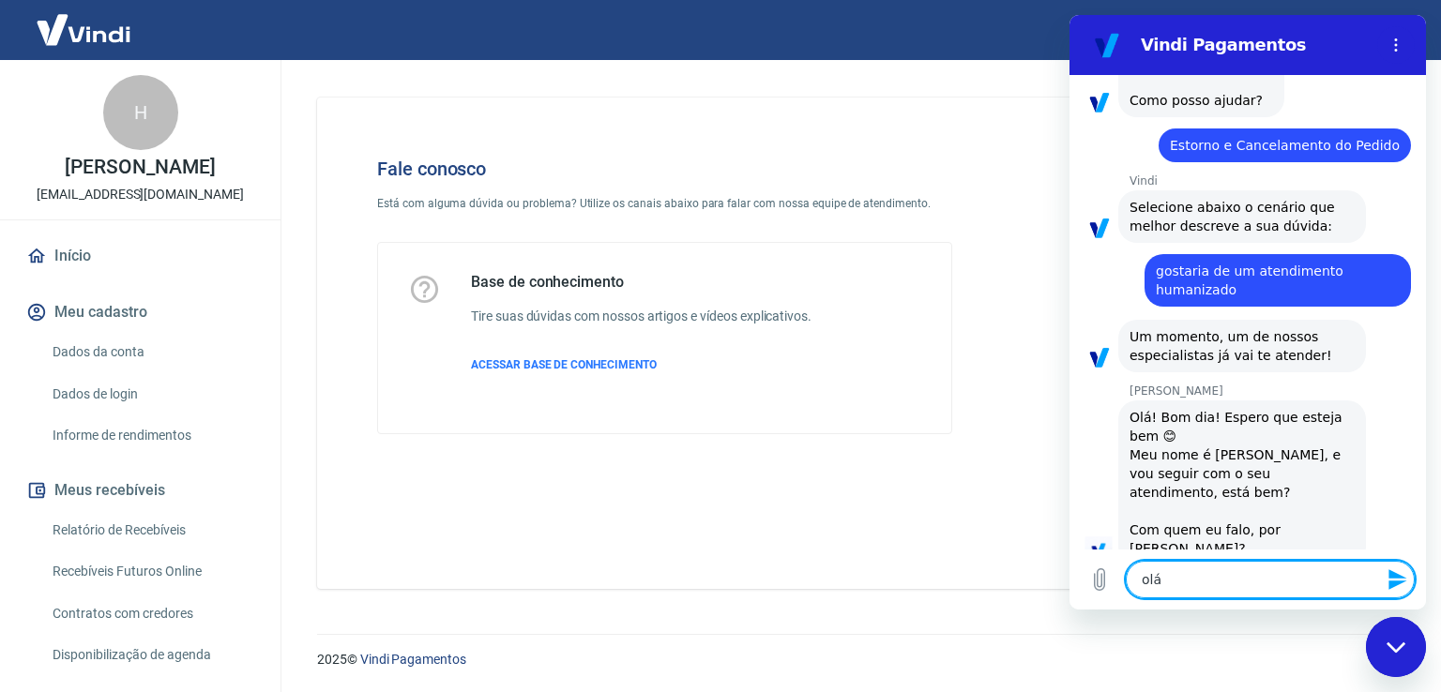
type textarea "x"
type textarea "olá b"
type textarea "x"
type textarea "olá bo"
type textarea "x"
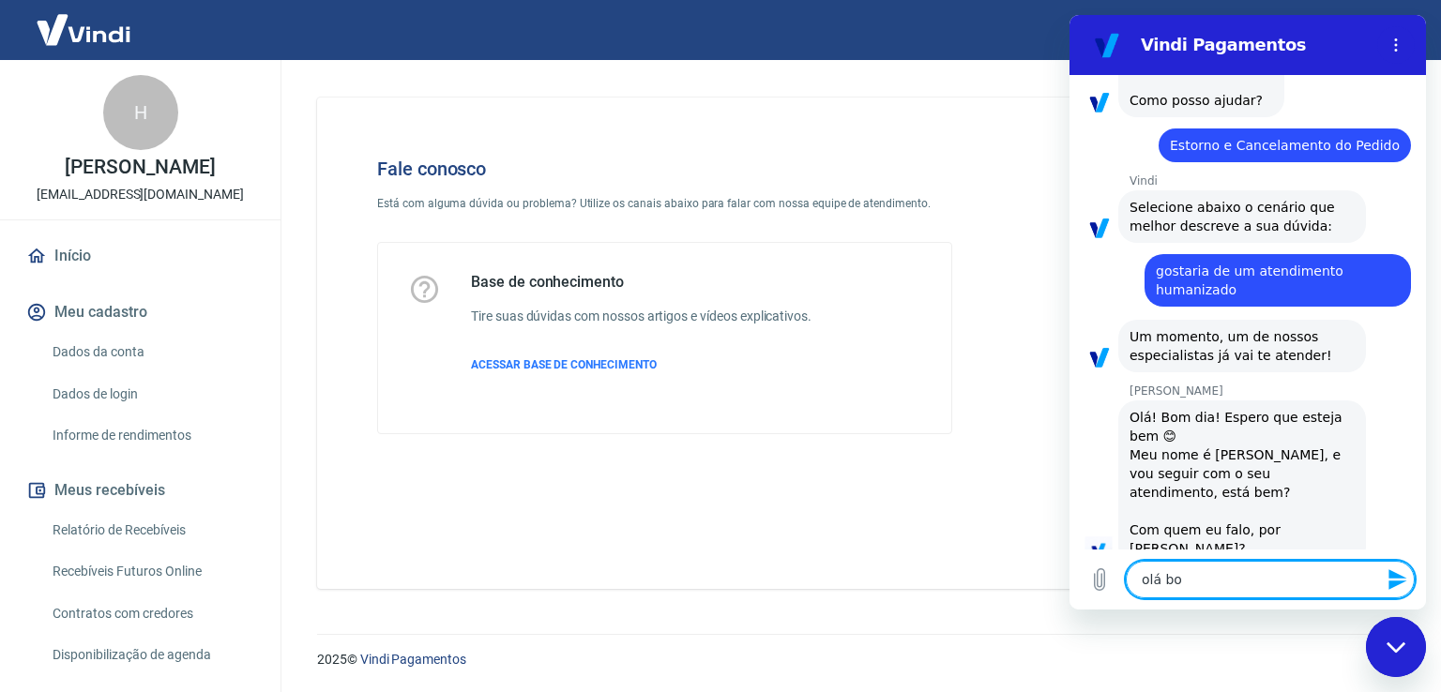
type textarea "olá bom"
type textarea "x"
type textarea "olá bom"
type textarea "x"
type textarea "olá bom d"
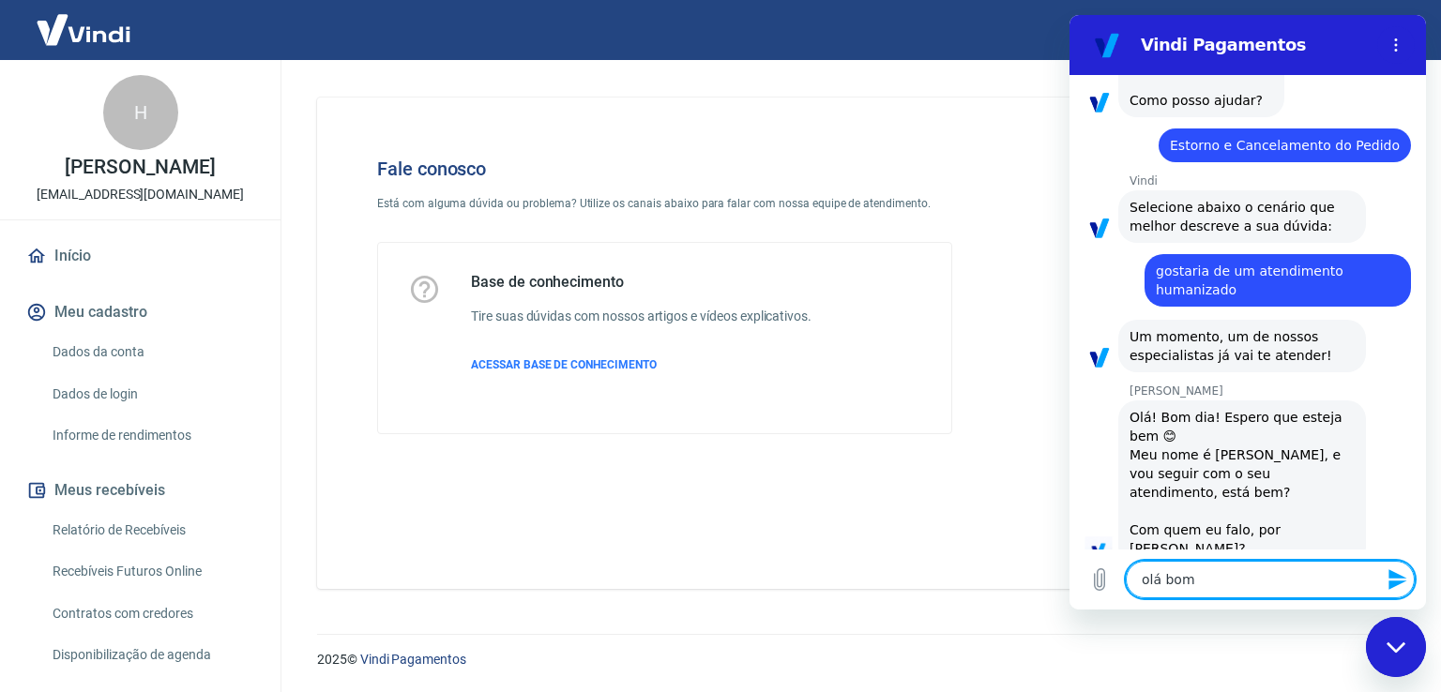
type textarea "x"
type textarea "olá bom di"
type textarea "x"
type textarea "olá bom dia"
type textarea "x"
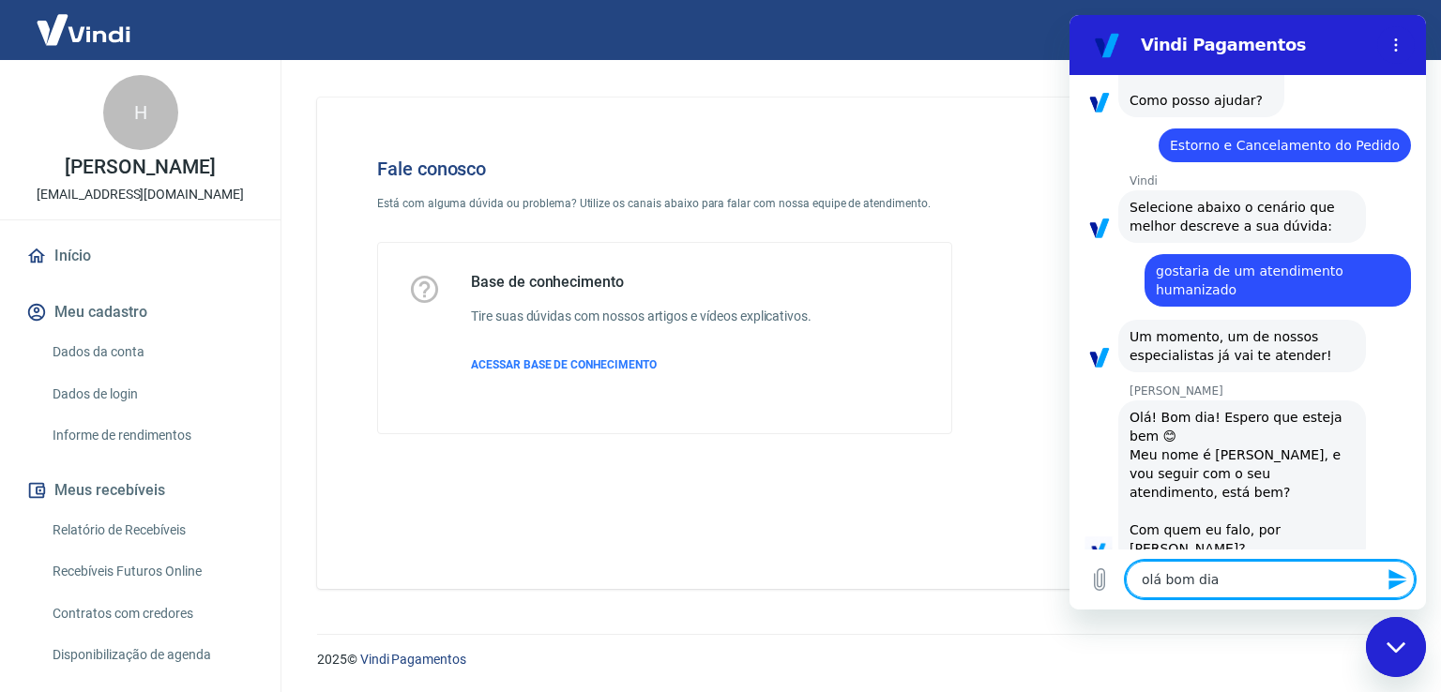
type textarea "olá bom dia"
type textarea "x"
type textarea "olá bom dia"
type textarea "x"
type textarea "olá bom dias"
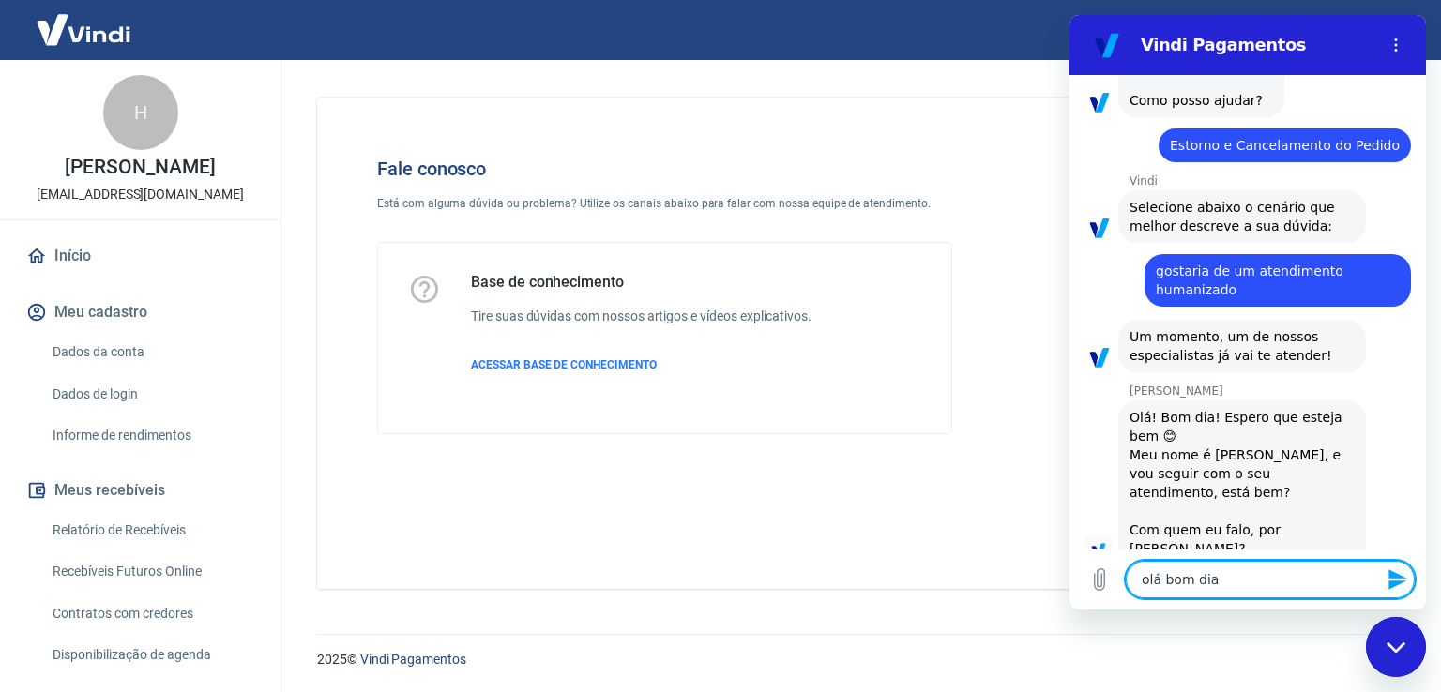
type textarea "x"
type textarea "olá bom diaso"
type textarea "x"
type textarea "olá bom dias"
type textarea "x"
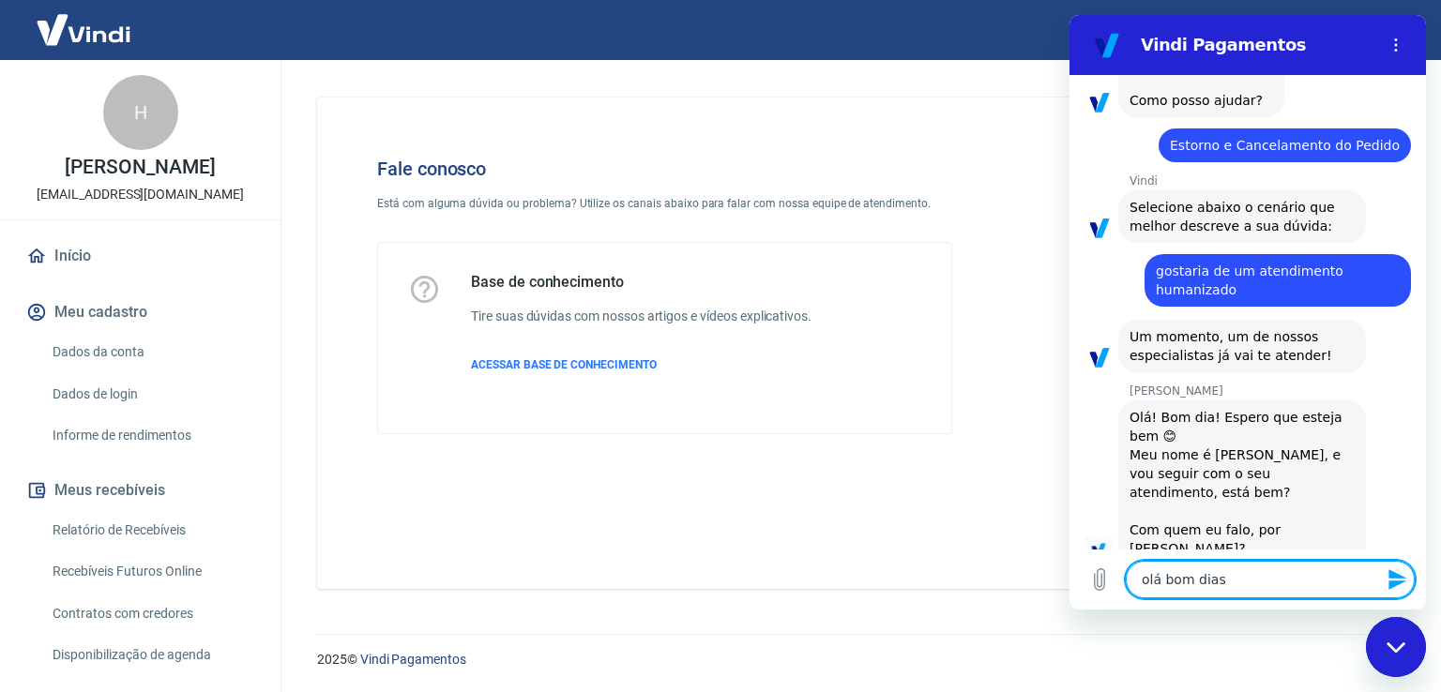
type textarea "olá bom dia"
type textarea "x"
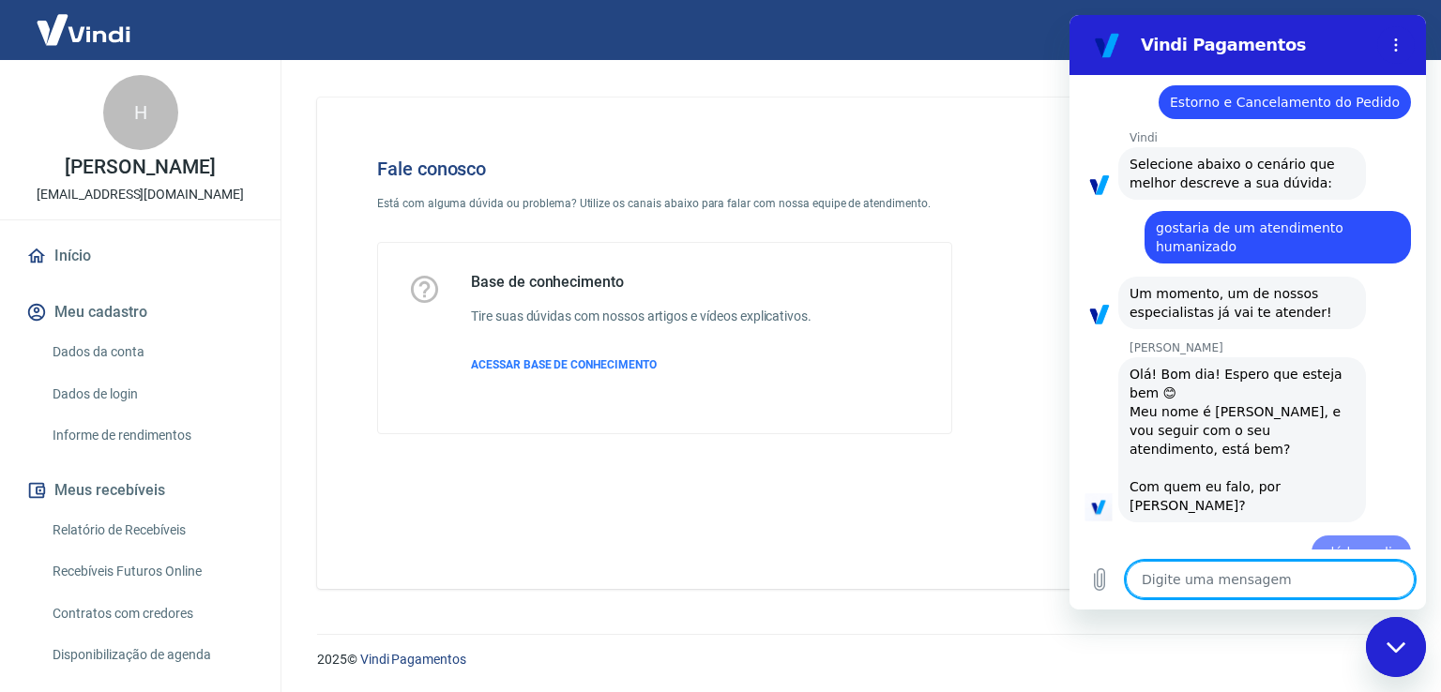
type textarea "x"
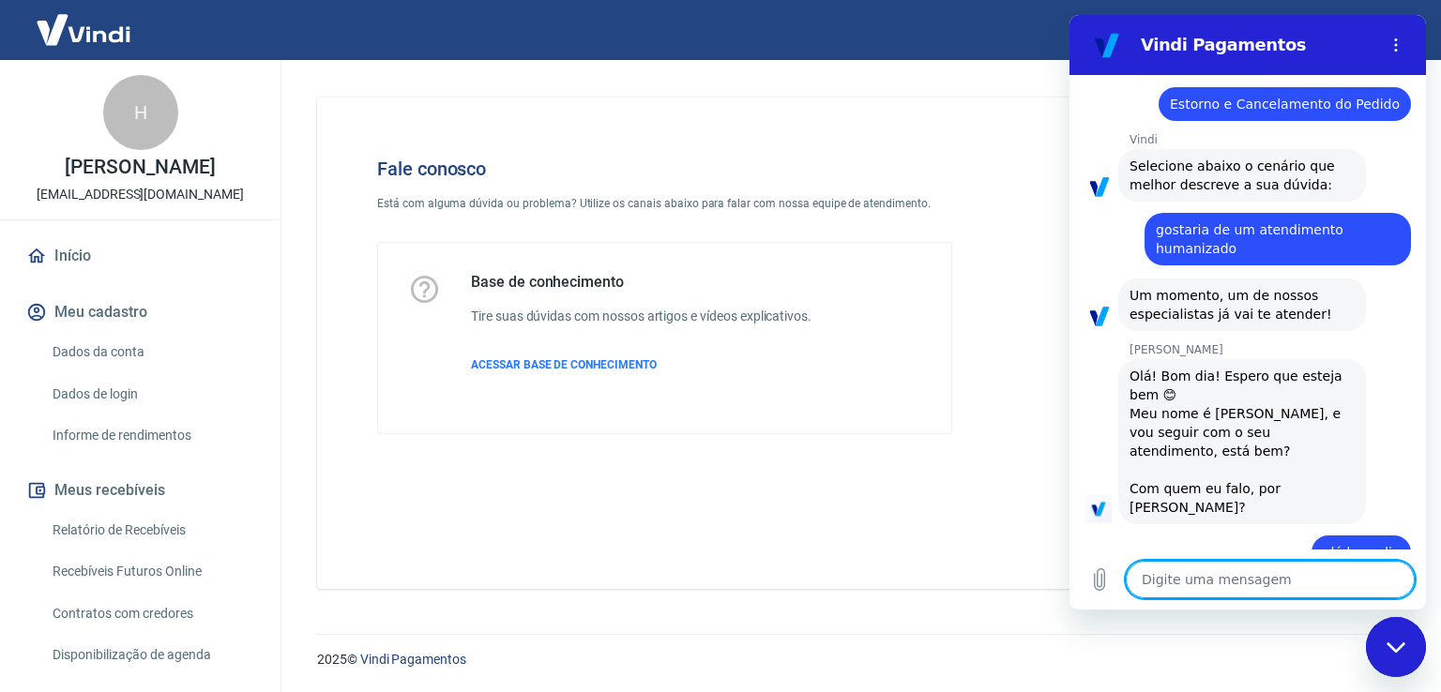
scroll to position [174, 0]
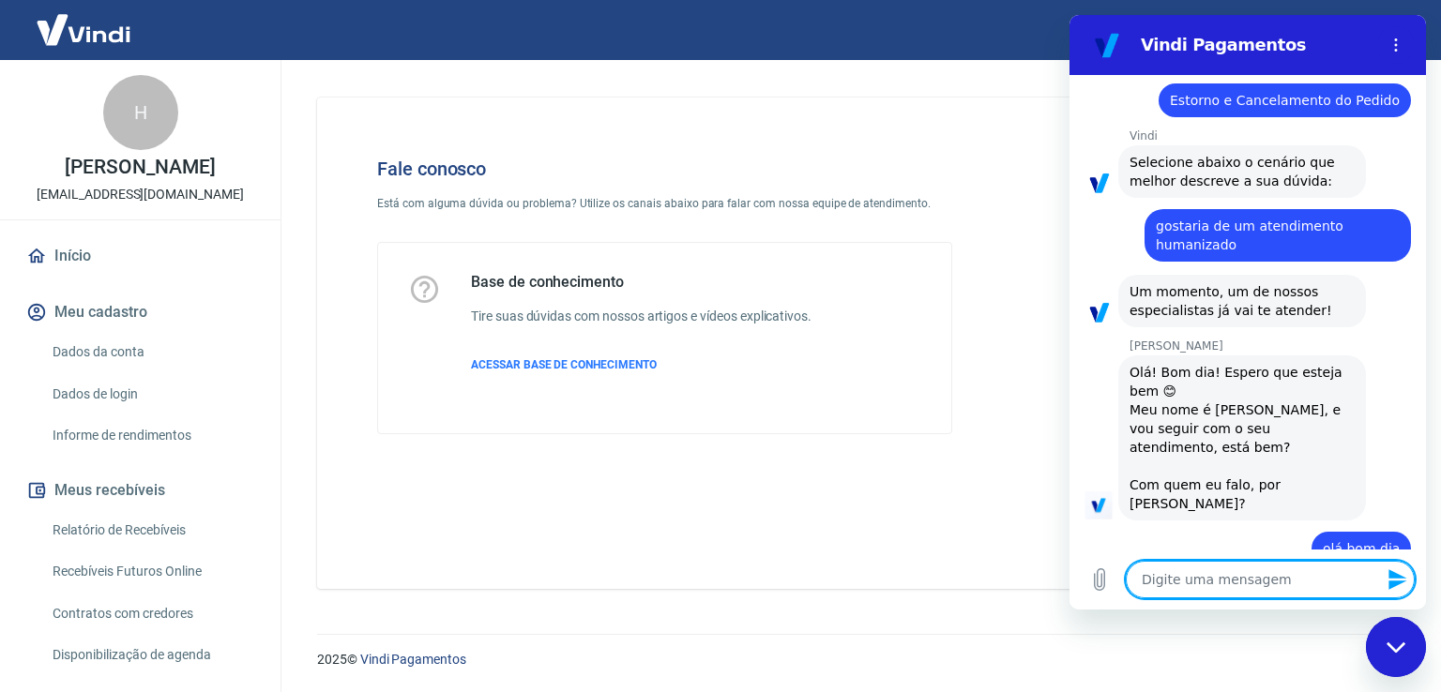
type textarea "f"
type textarea "x"
type textarea "fi"
type textarea "x"
type textarea "fiz"
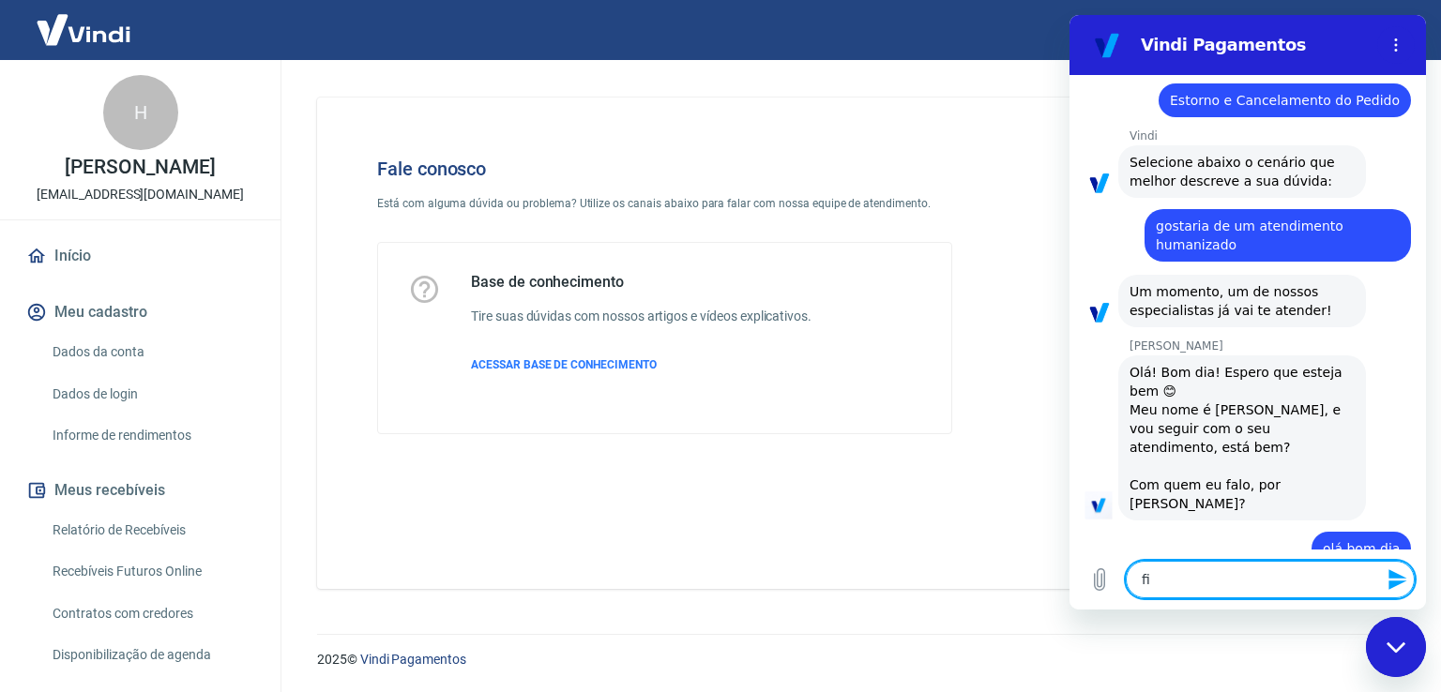
type textarea "x"
type textarea "fiz"
type textarea "x"
type textarea "fiz u"
type textarea "x"
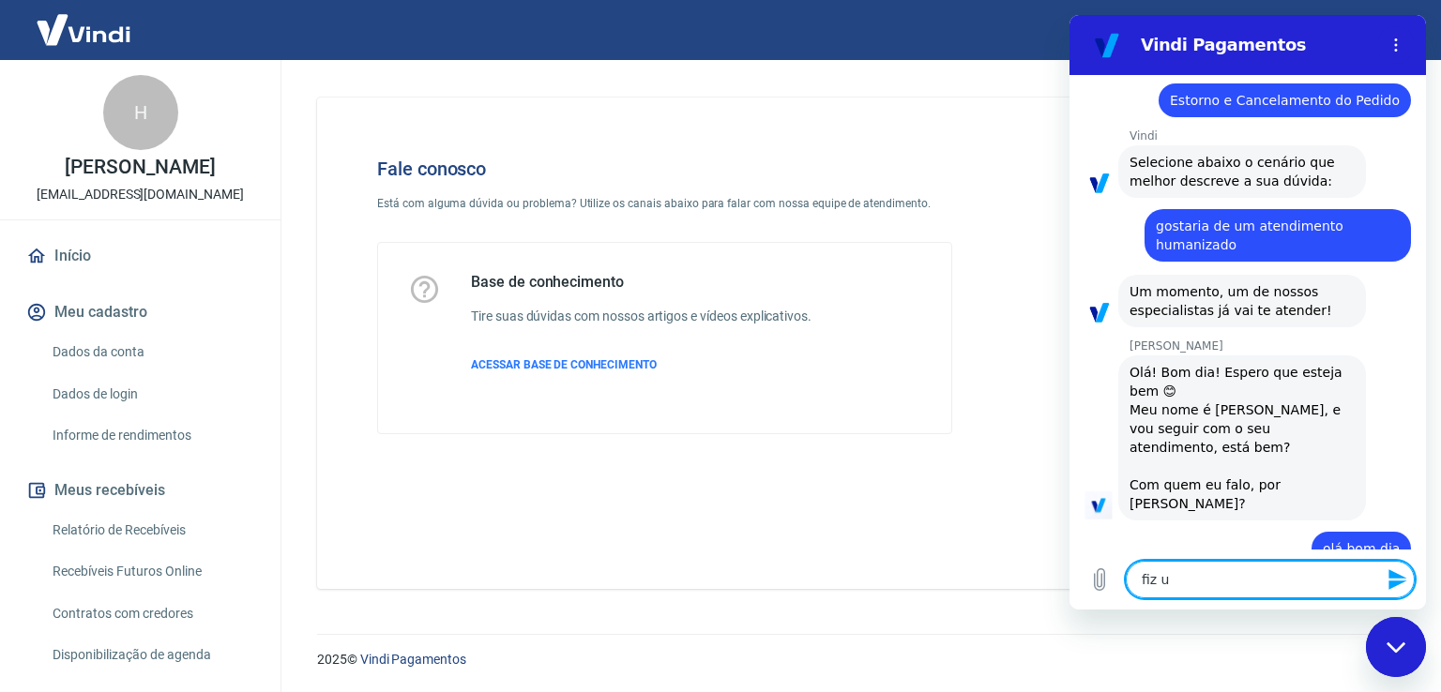
type textarea "fiz um"
type textarea "x"
type textarea "fiz um"
type textarea "x"
type textarea "fiz um c"
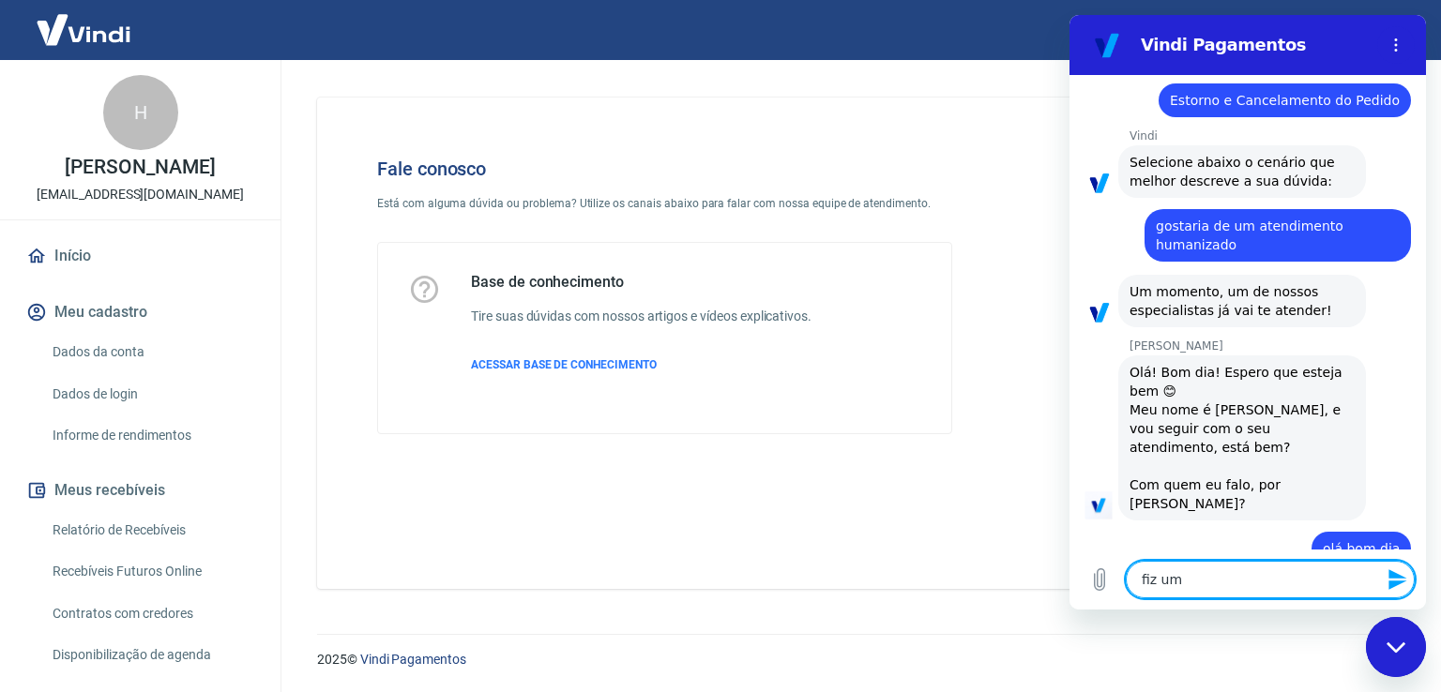
type textarea "x"
type textarea "fiz um ca"
type textarea "x"
type textarea "fiz um can"
type textarea "x"
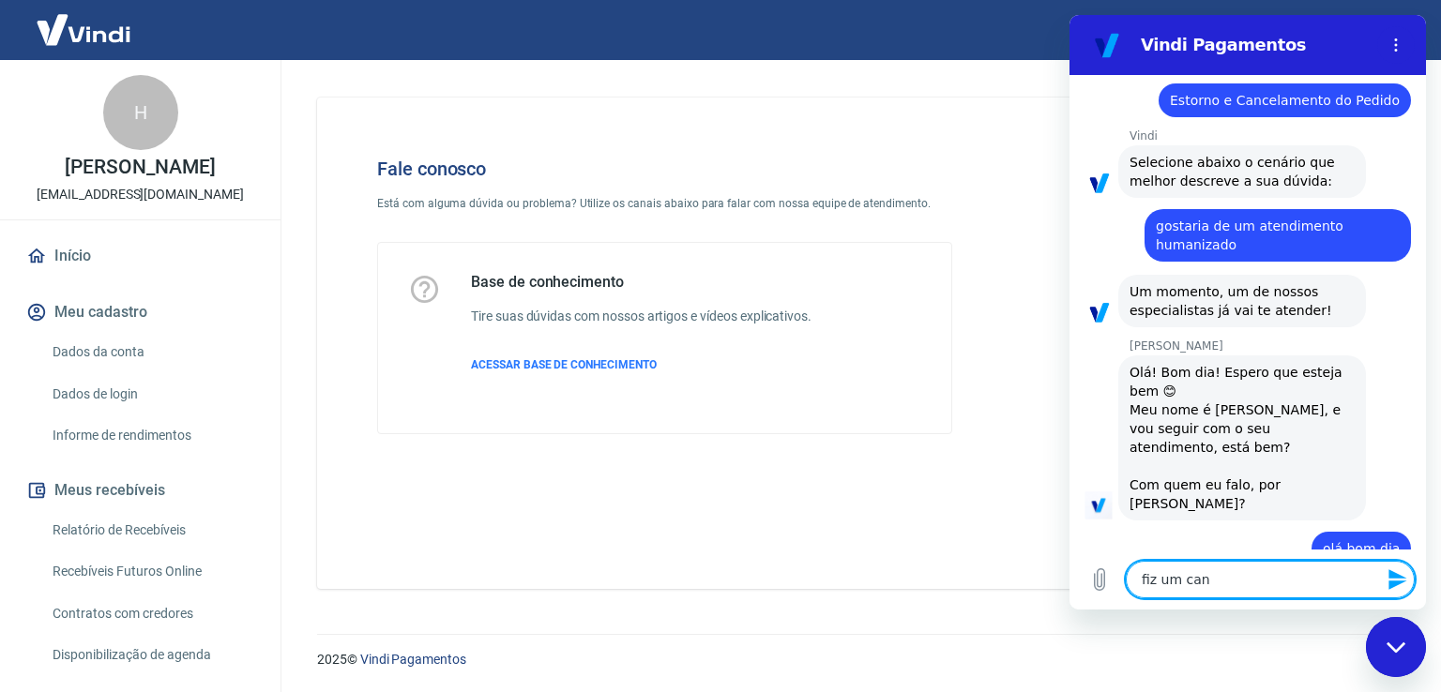
type textarea "fiz um canc"
type textarea "x"
type textarea "fiz um cance"
type textarea "x"
type textarea "fiz um cancel"
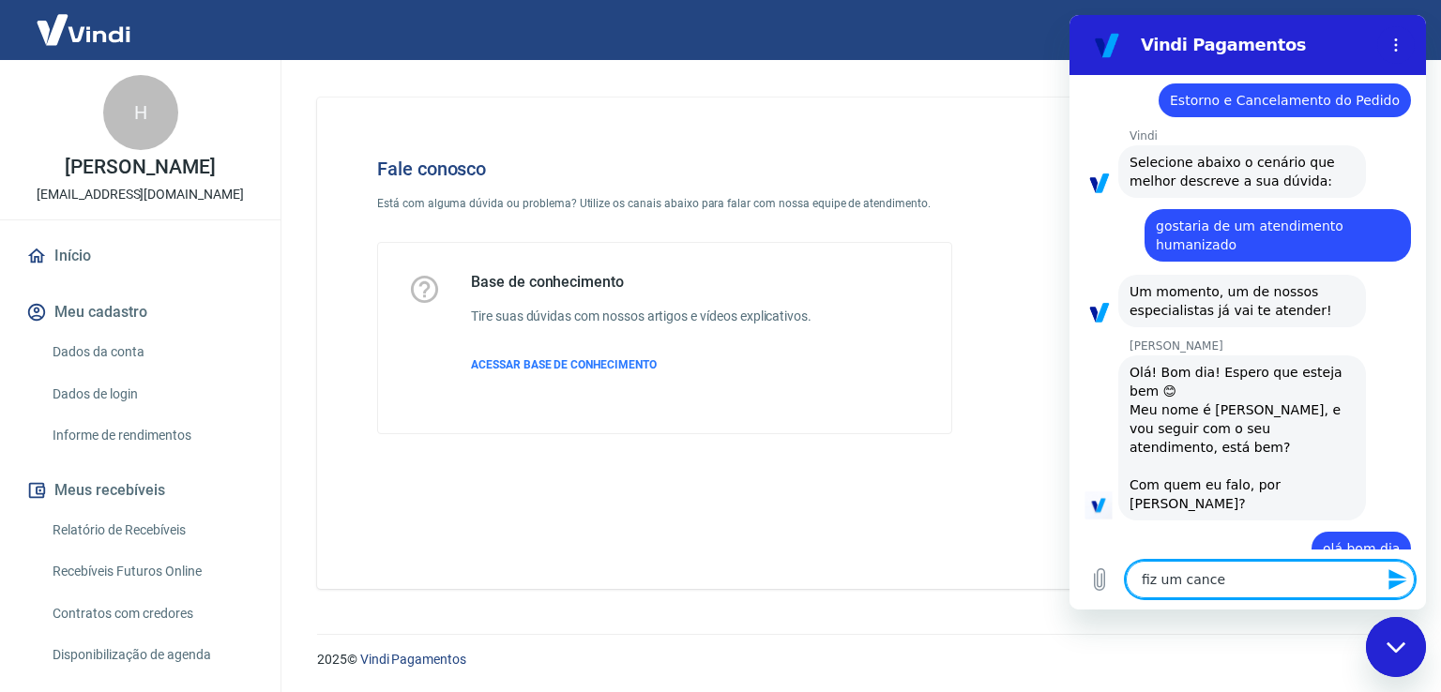
type textarea "x"
type textarea "fiz um cancela"
type textarea "x"
type textarea "fiz um cancelam"
type textarea "x"
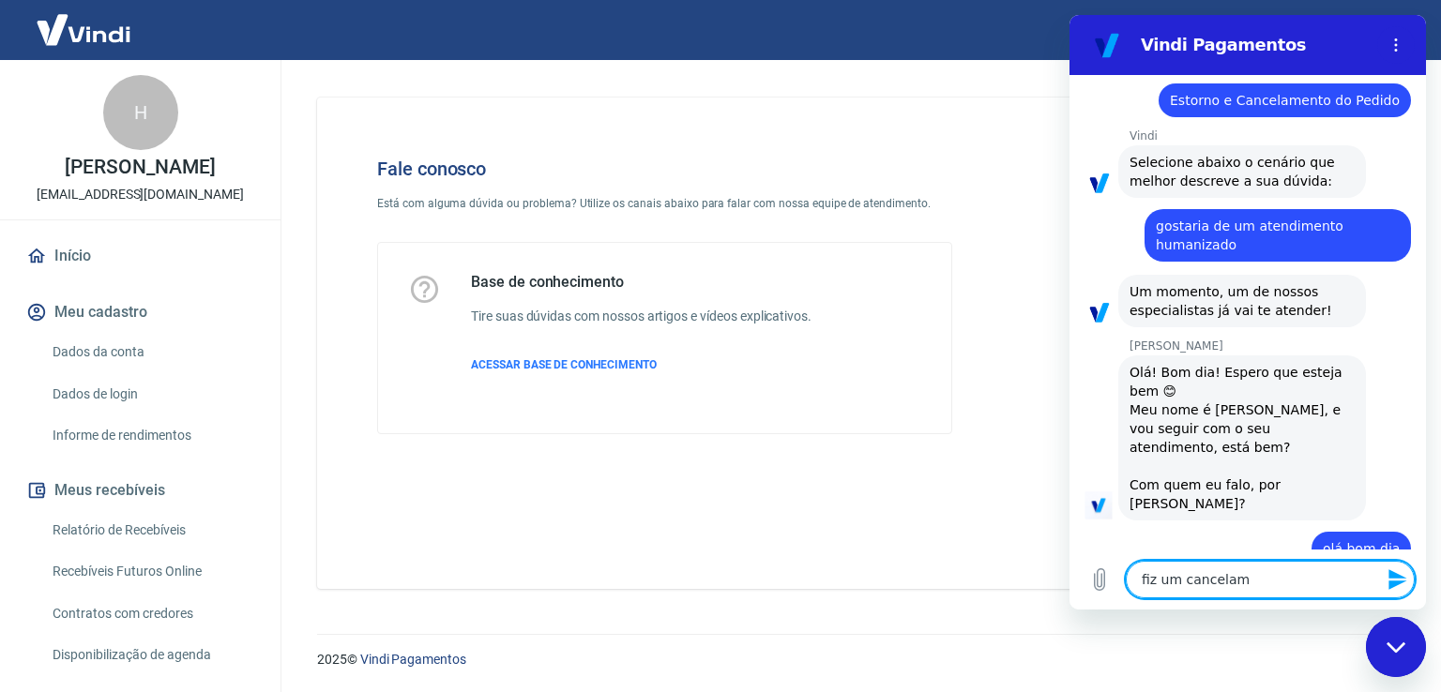
type textarea "fiz um cancelame"
type textarea "x"
type textarea "fiz um cancelamen"
type textarea "x"
type textarea "fiz um cancelament"
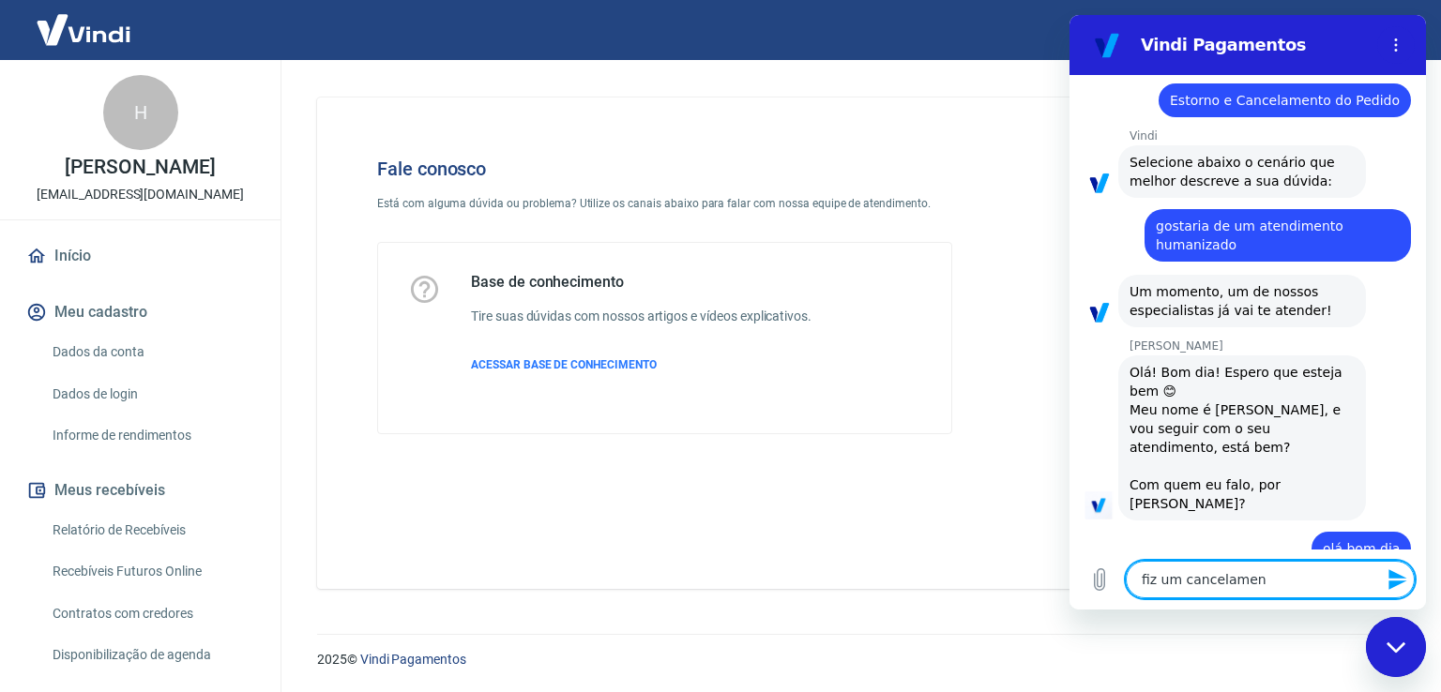
type textarea "x"
type textarea "fiz um cancelamento"
type textarea "x"
type textarea "fiz um cancelamento"
type textarea "x"
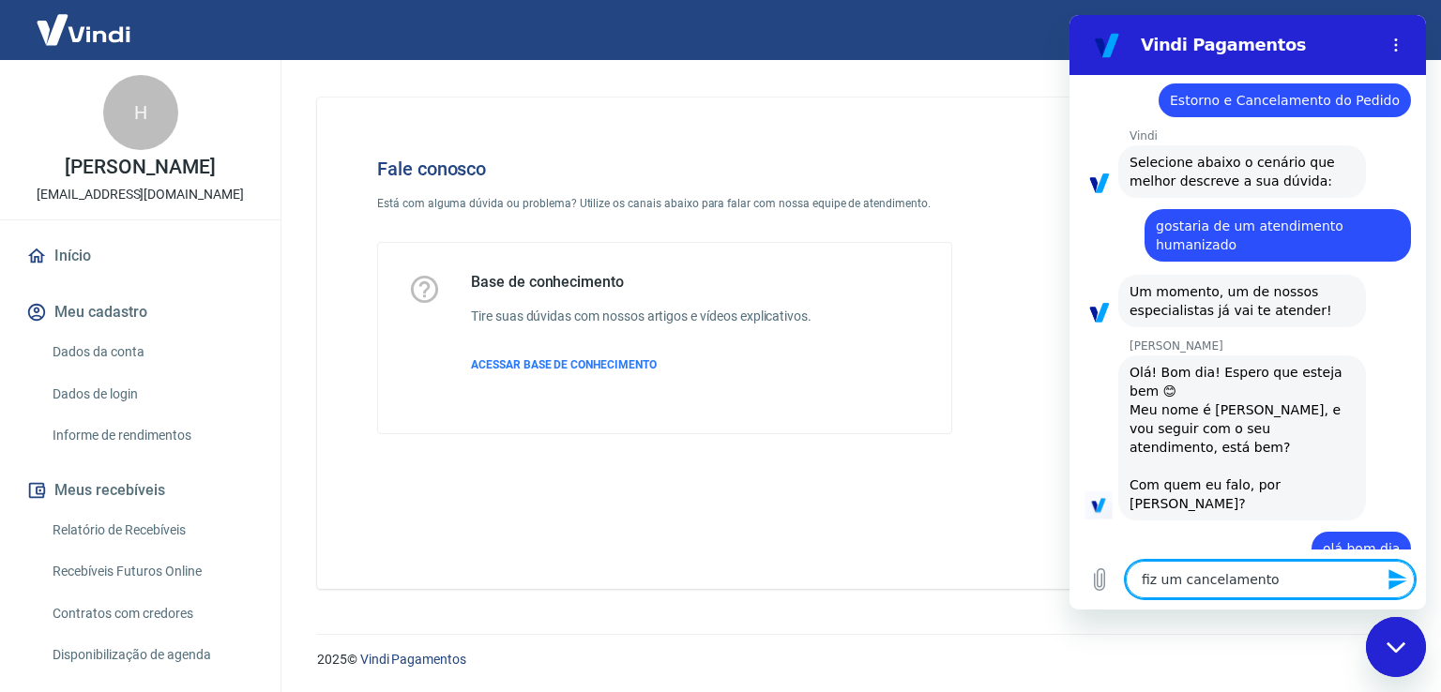
type textarea "fiz um cancelamento o"
type textarea "x"
type textarea "fiz um cancelamento on"
type textarea "x"
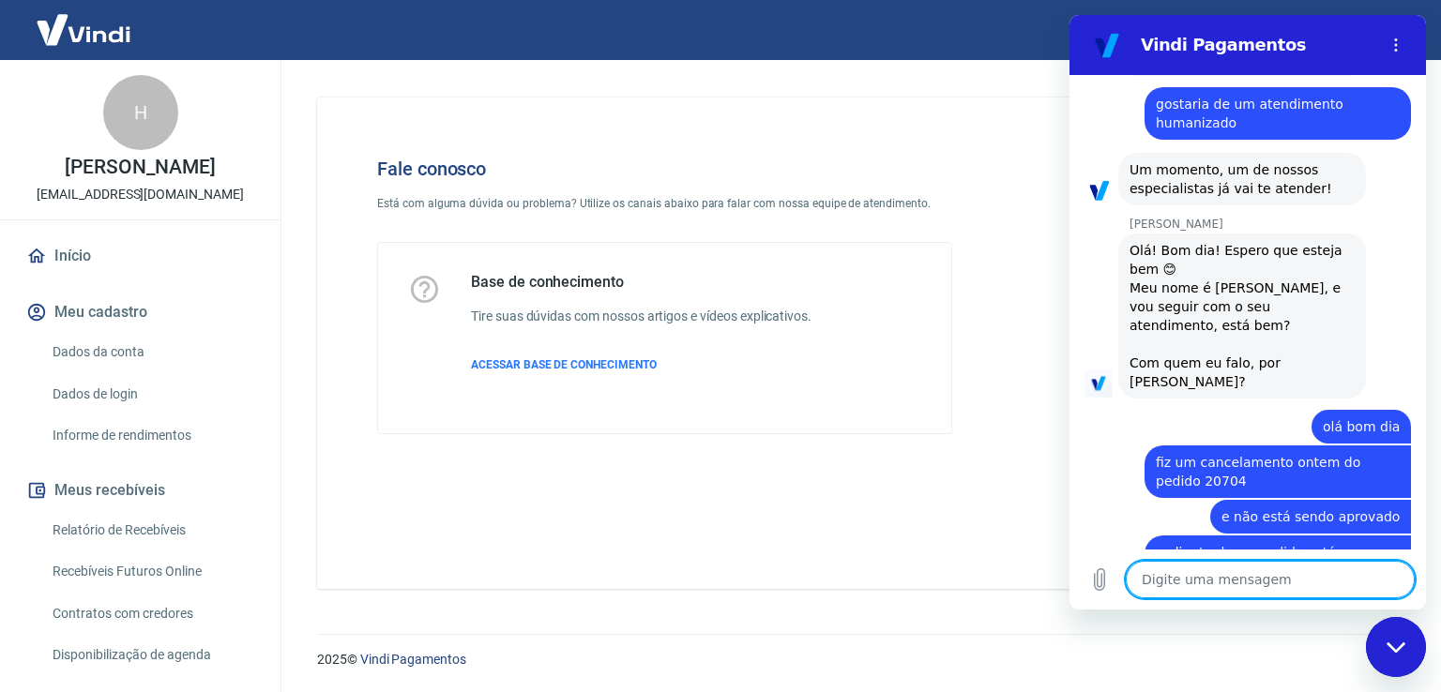
scroll to position [299, 0]
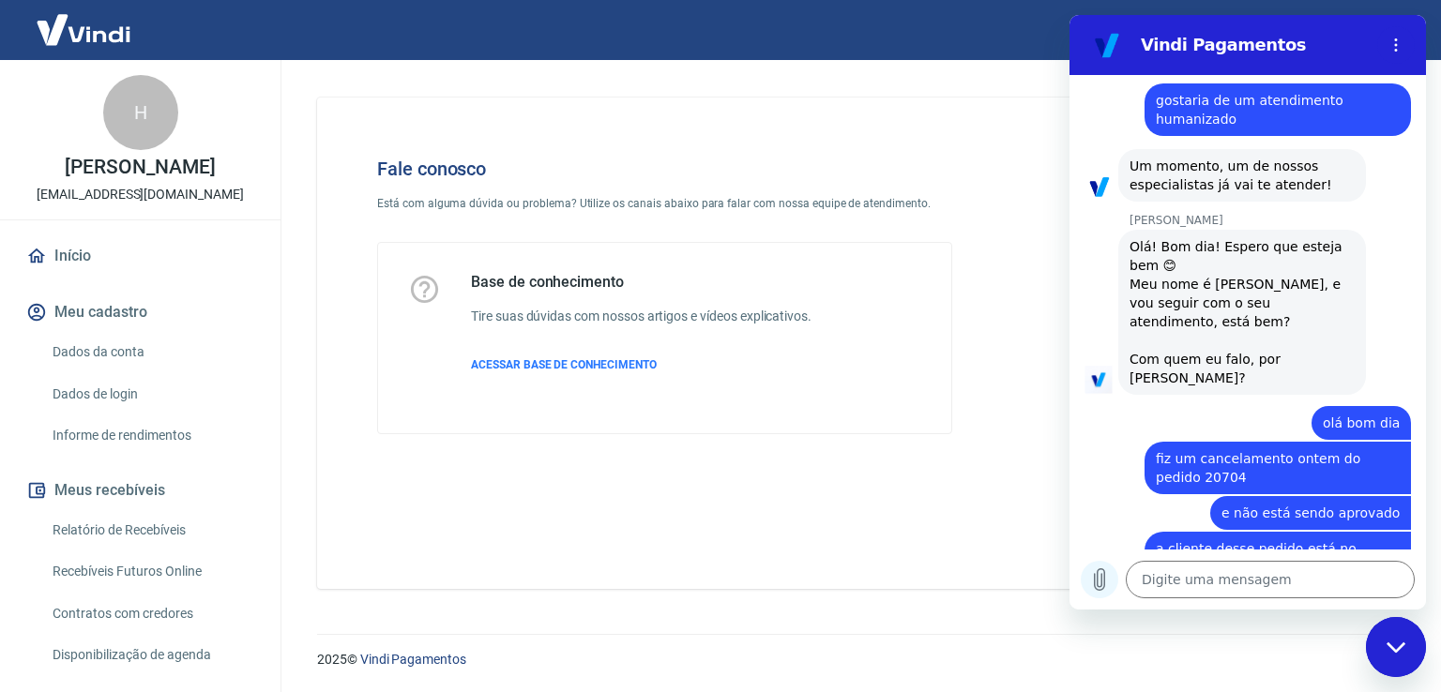
click at [1103, 582] on icon "Carregar arquivo" at bounding box center [1100, 580] width 10 height 22
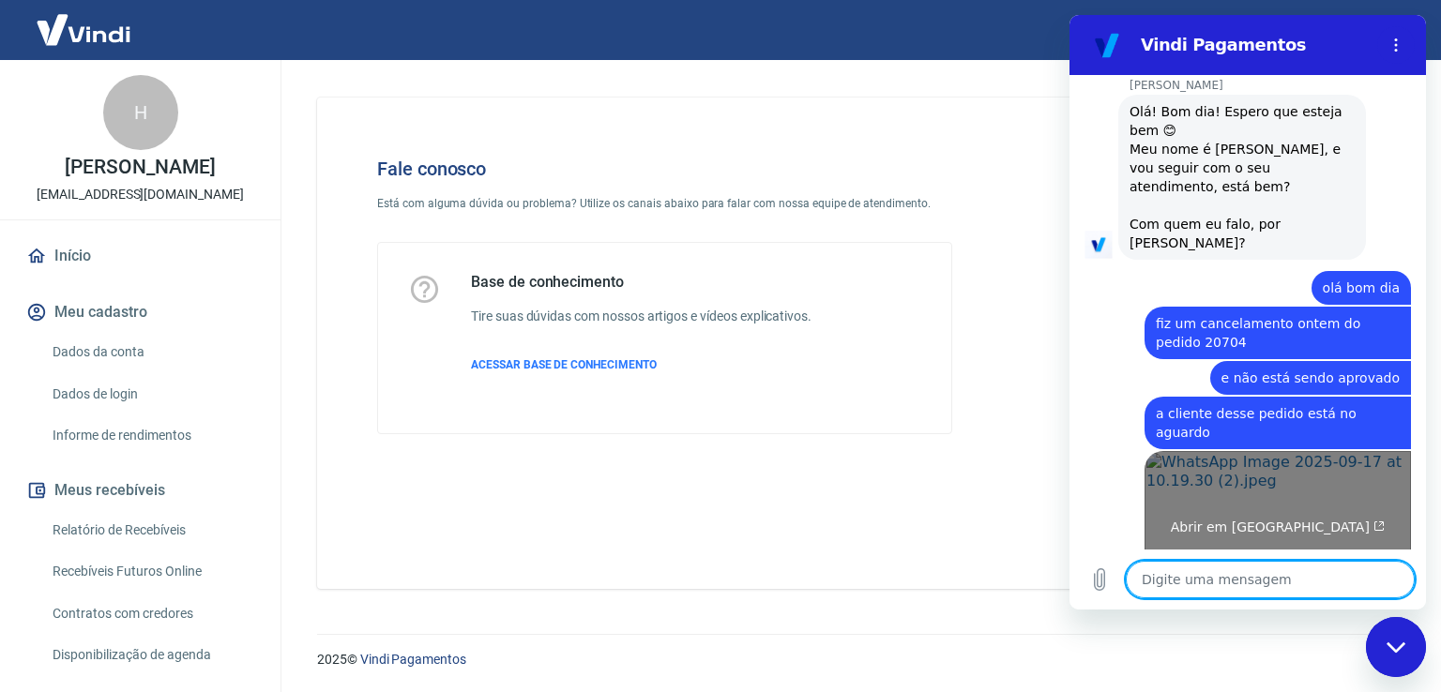
scroll to position [438, 0]
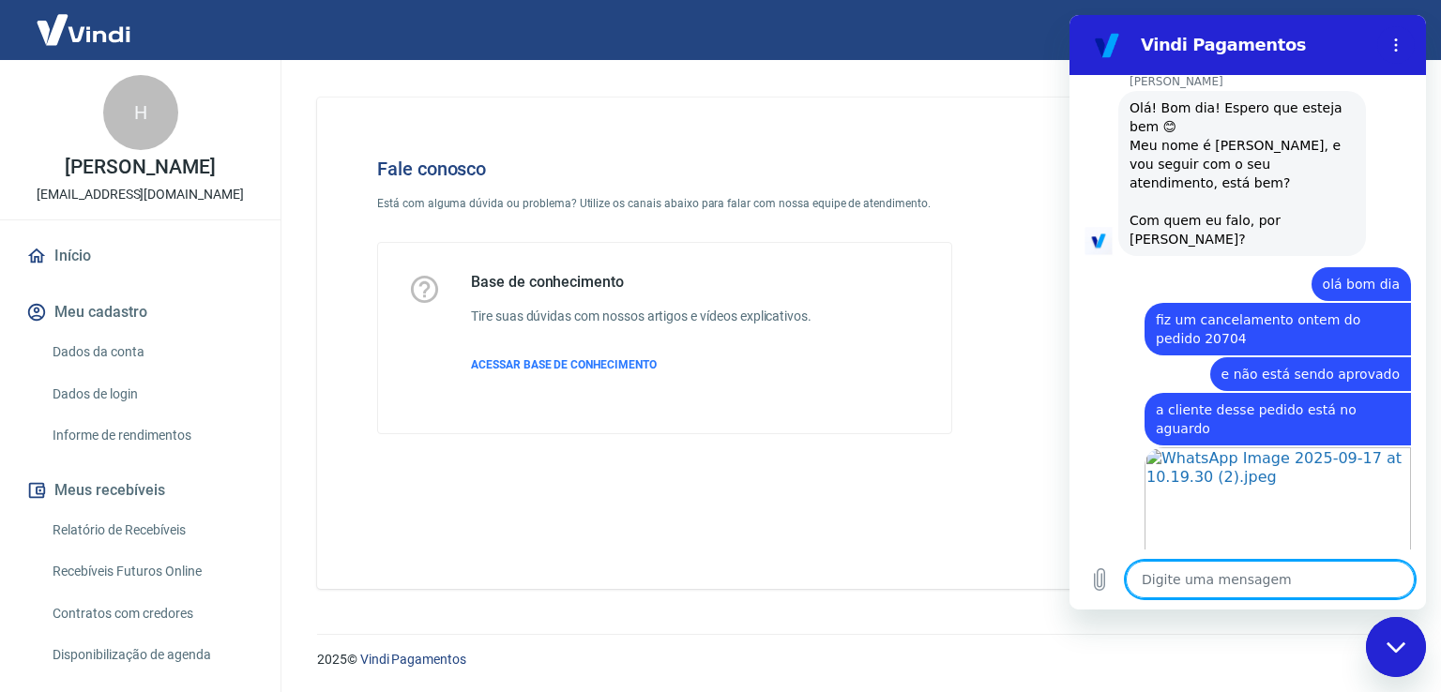
click at [1225, 586] on textarea at bounding box center [1270, 580] width 289 height 38
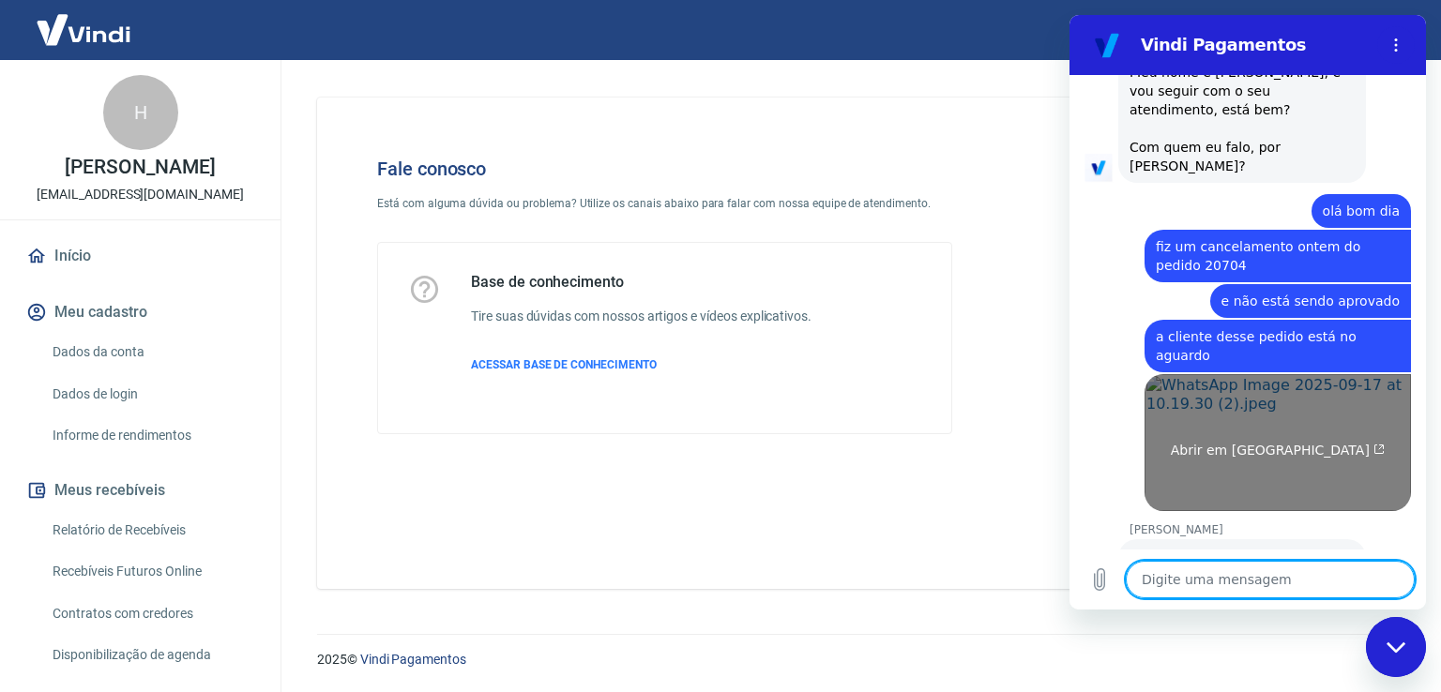
scroll to position [509, 0]
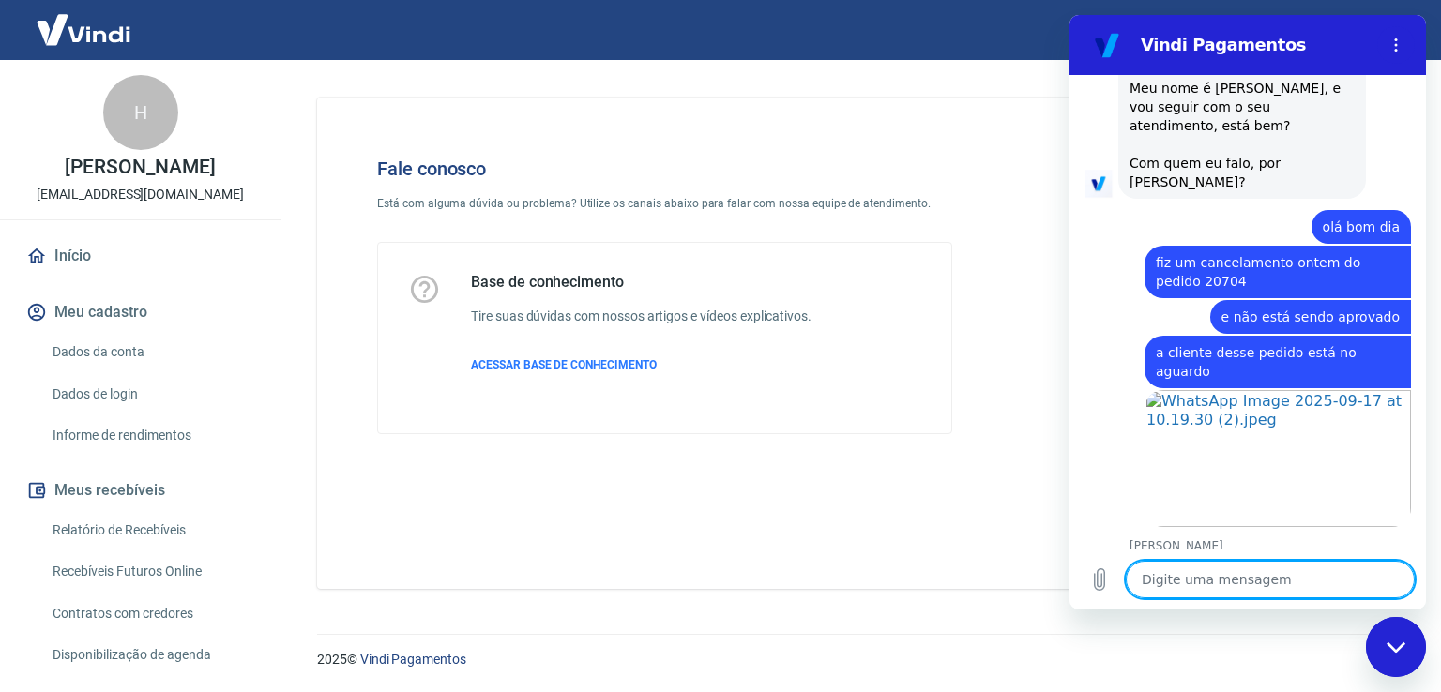
click at [1276, 579] on textarea at bounding box center [1270, 580] width 289 height 38
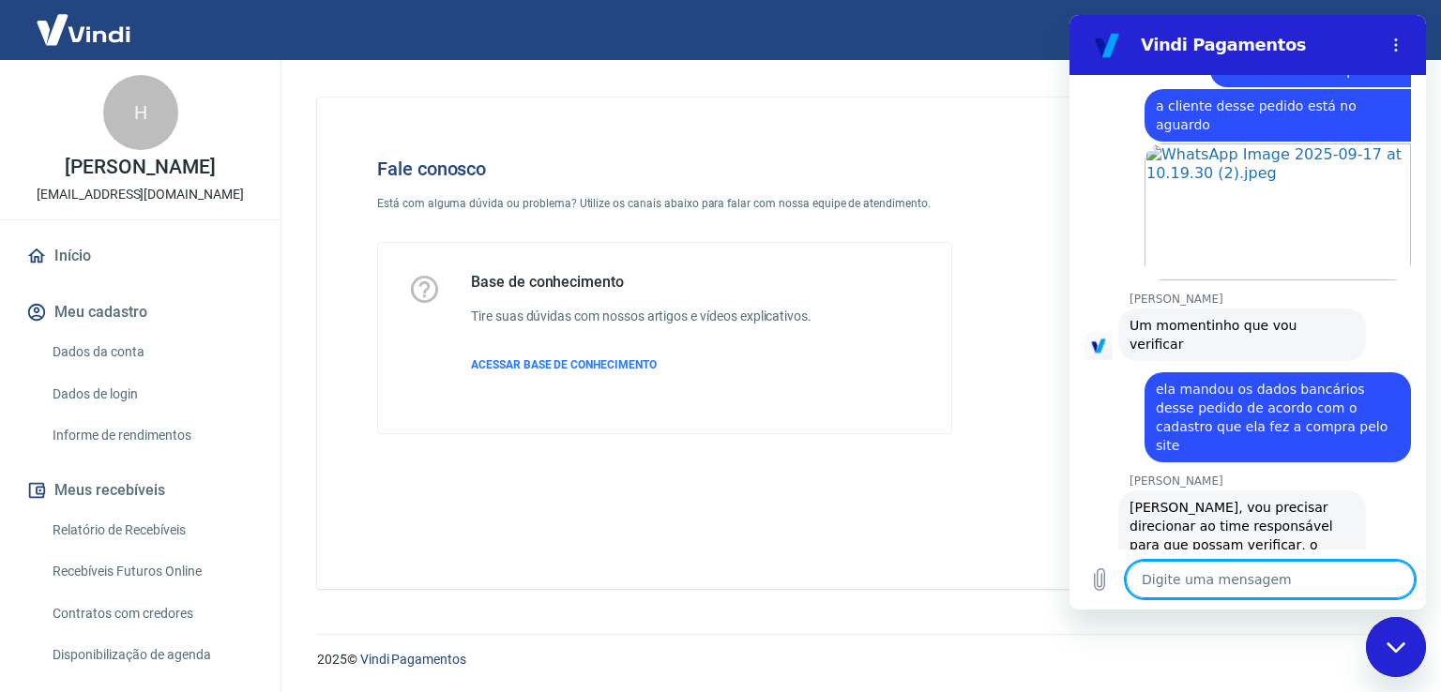
scroll to position [746, 0]
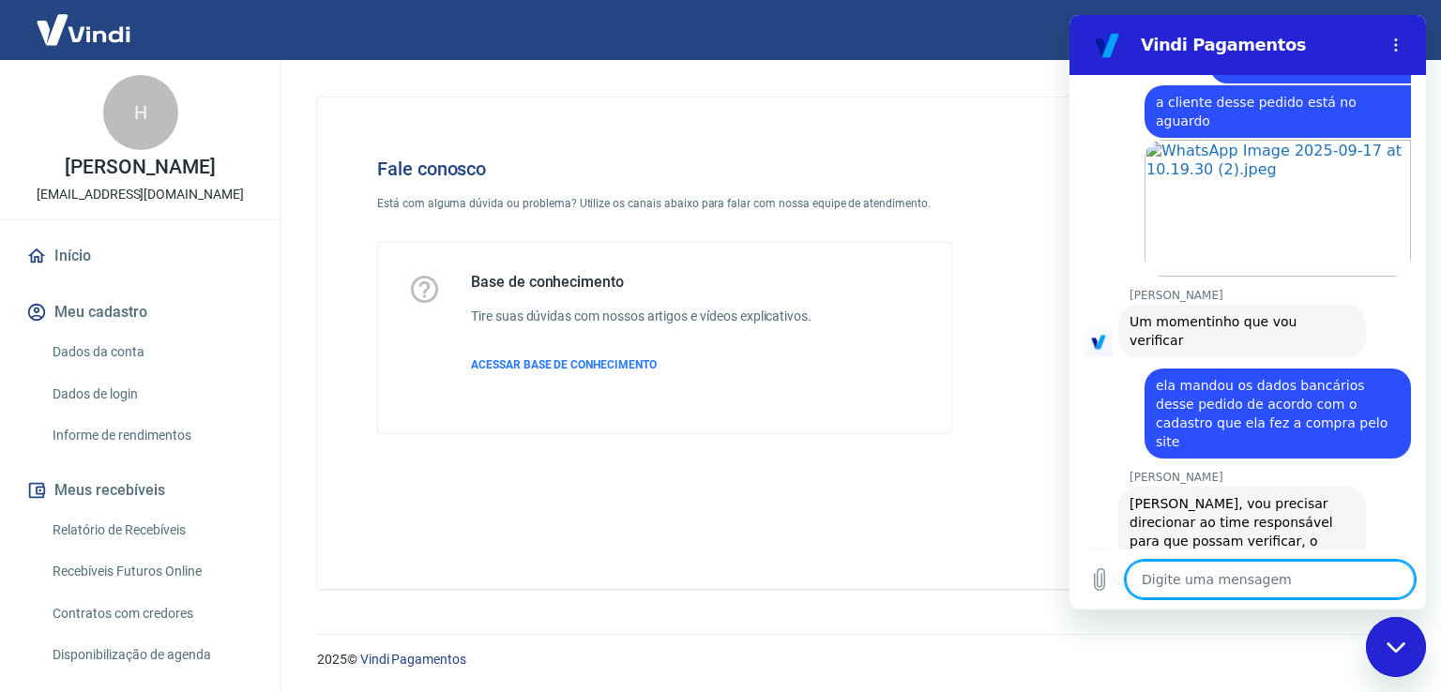
click at [1252, 579] on textarea at bounding box center [1270, 580] width 289 height 38
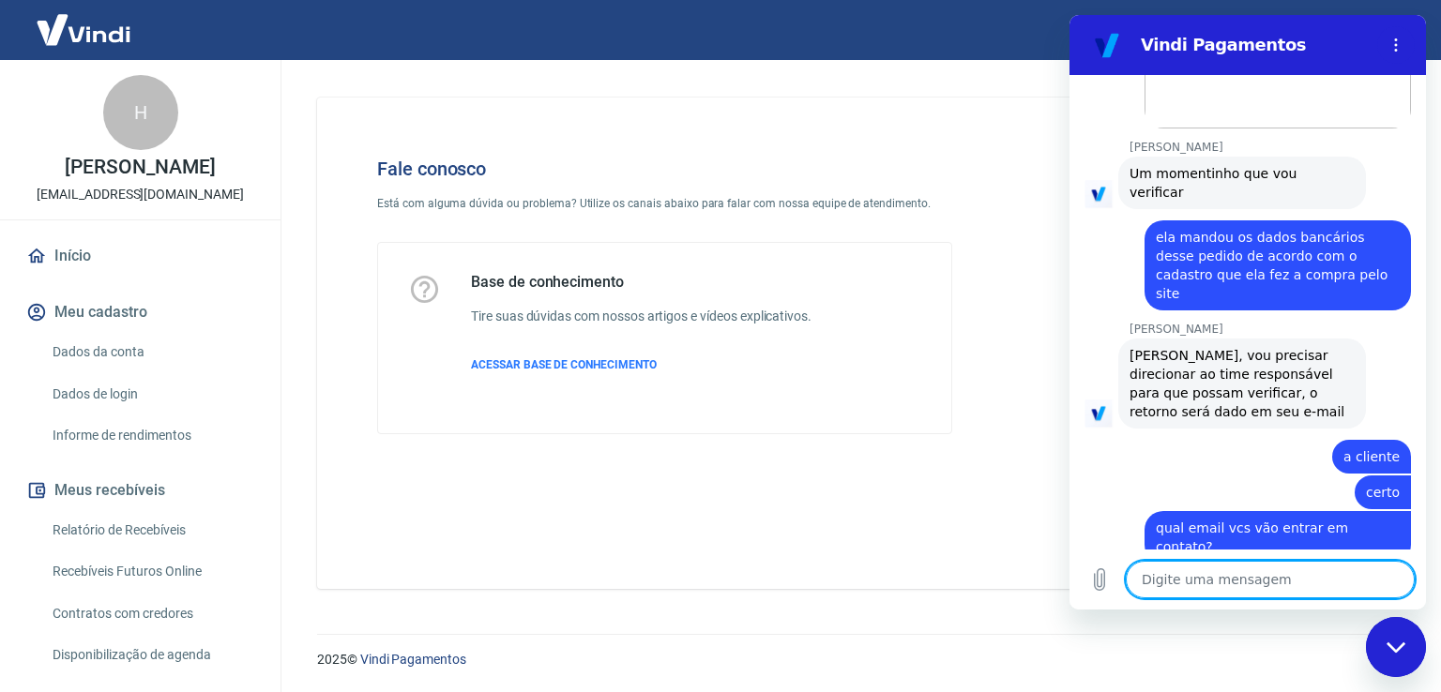
scroll to position [898, 0]
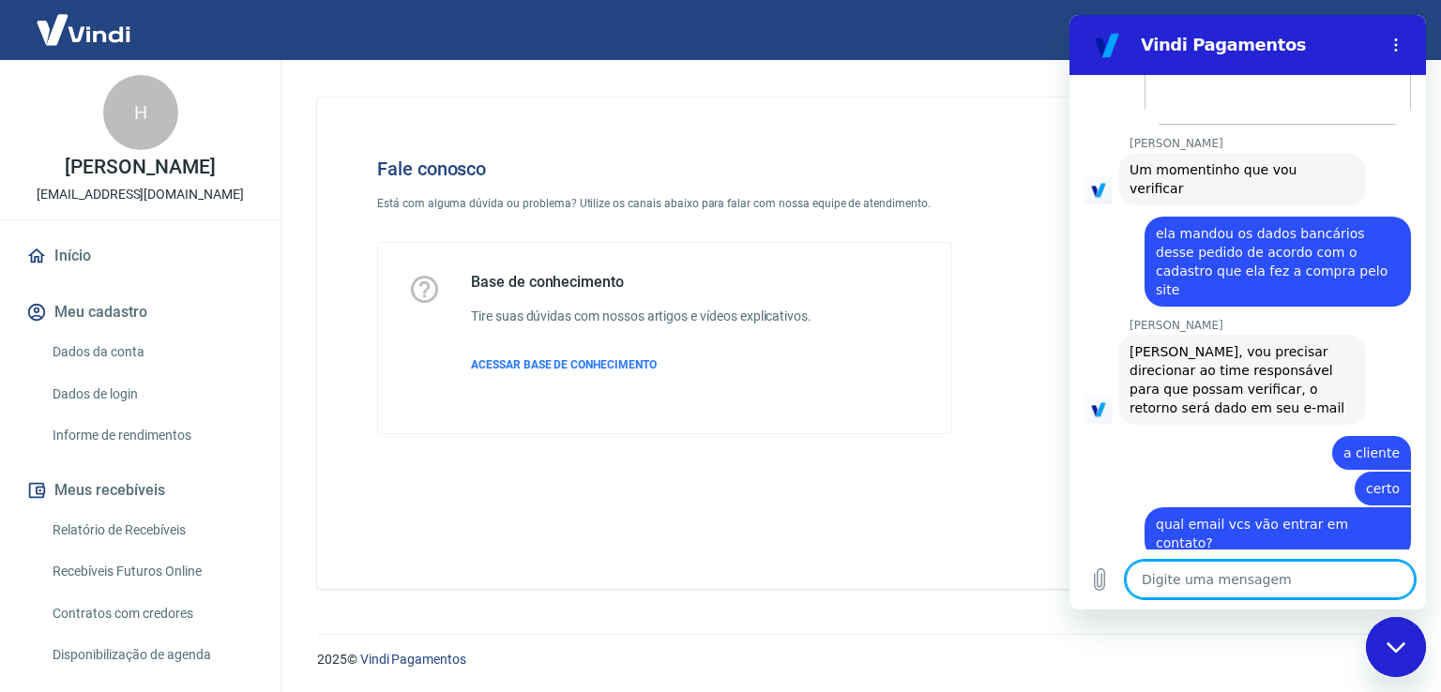
click at [1223, 571] on textarea at bounding box center [1270, 580] width 289 height 38
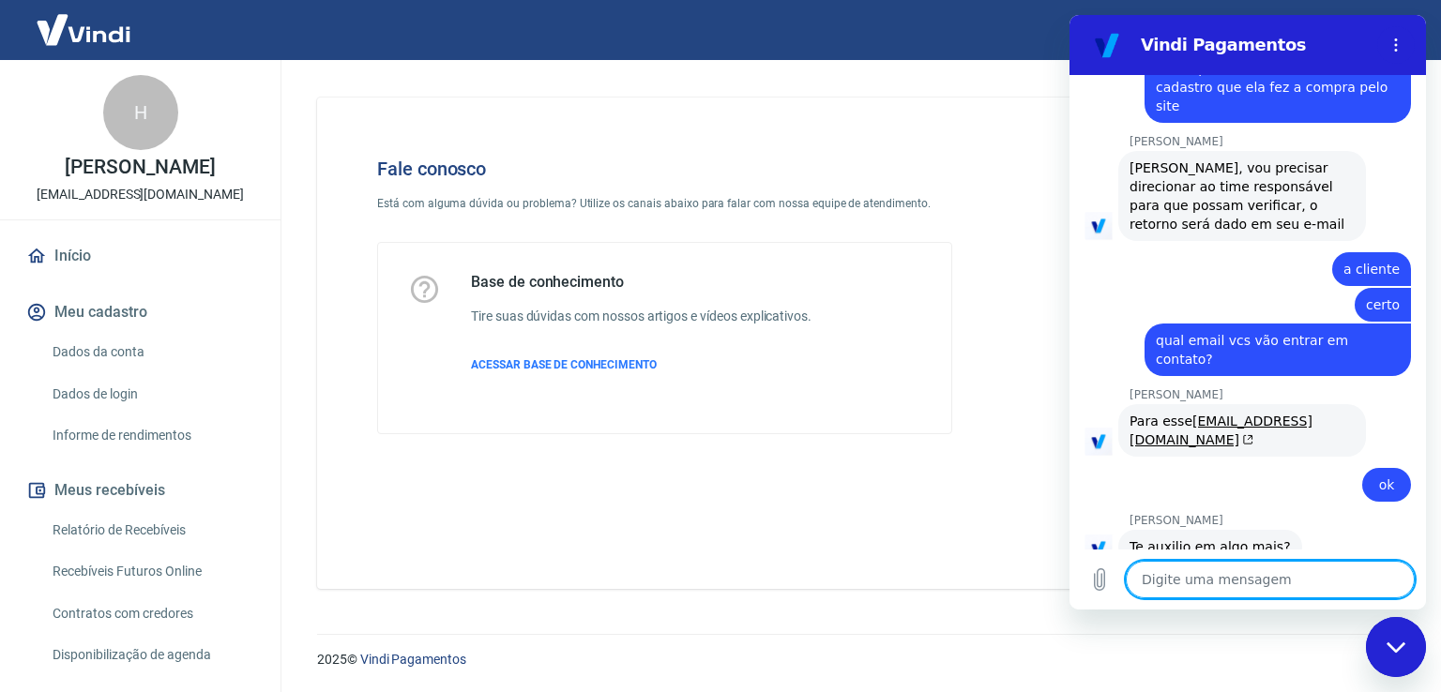
scroll to position [1085, 0]
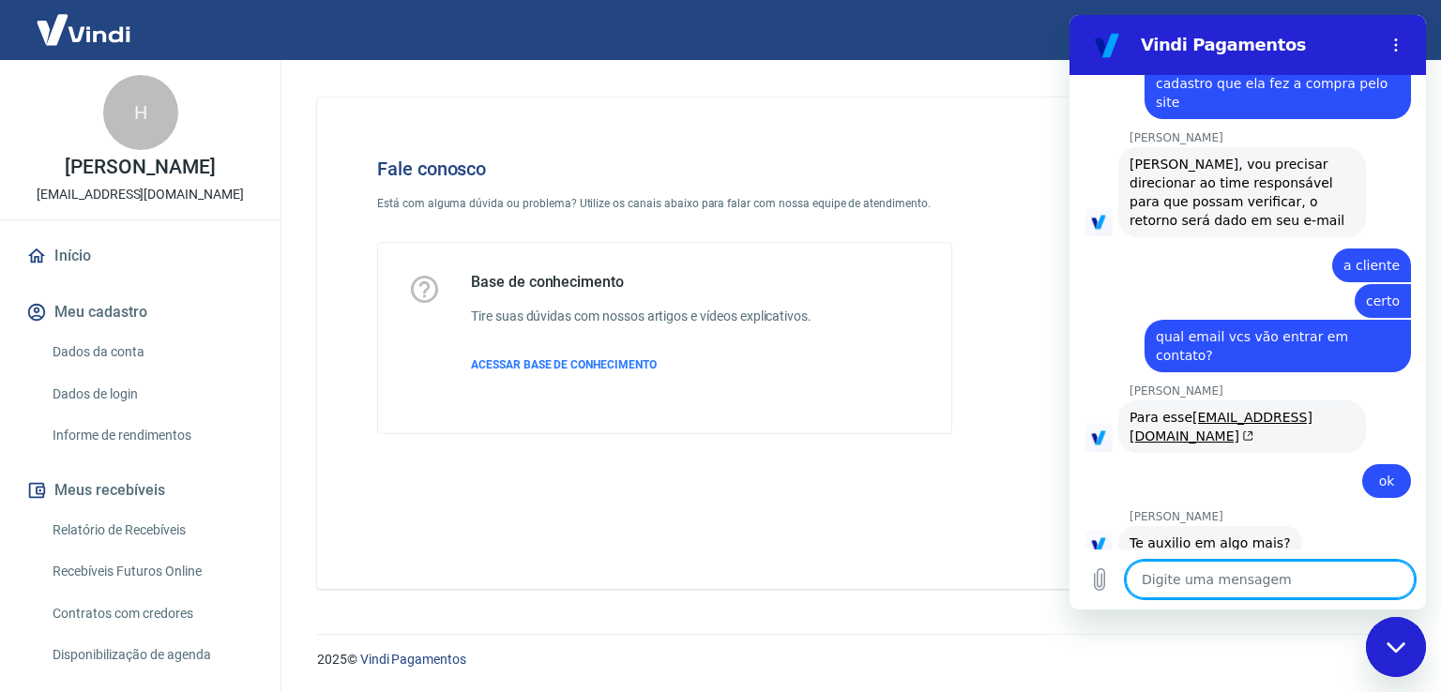
click at [1221, 590] on textarea at bounding box center [1270, 580] width 289 height 38
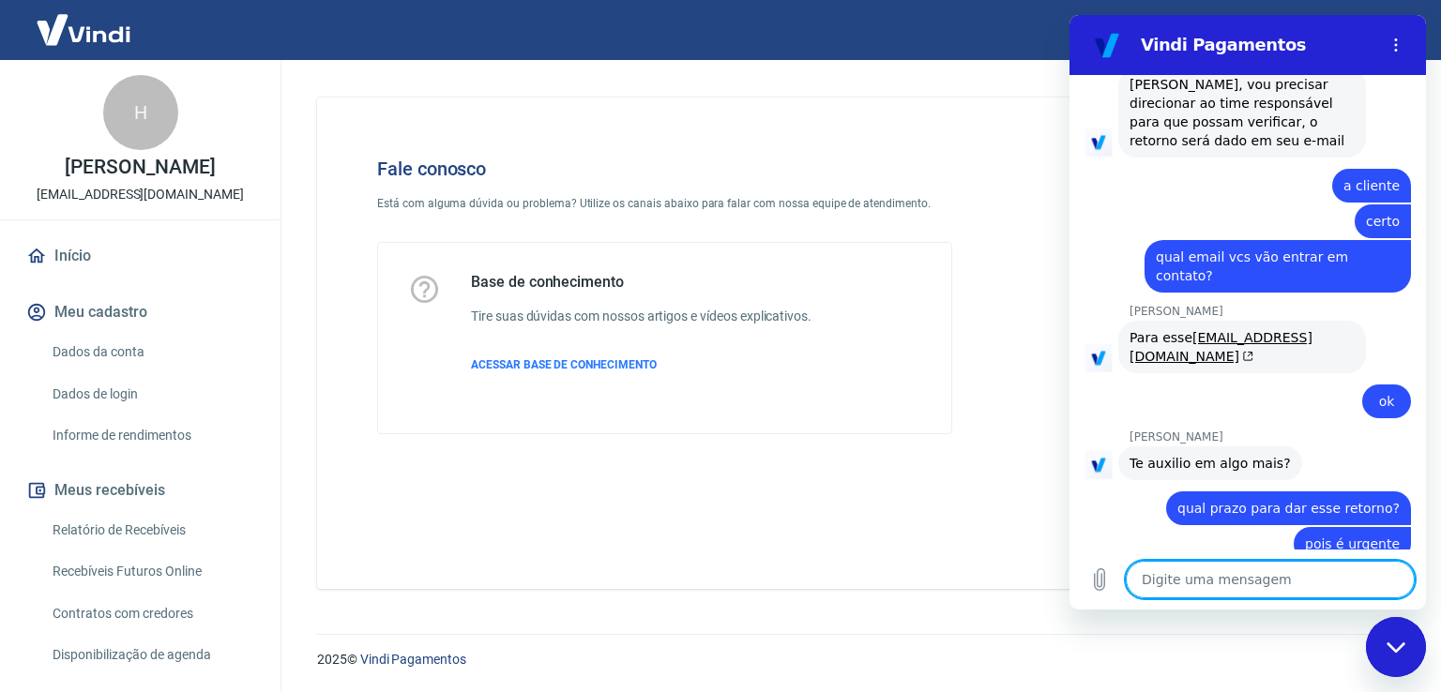
scroll to position [1183, 0]
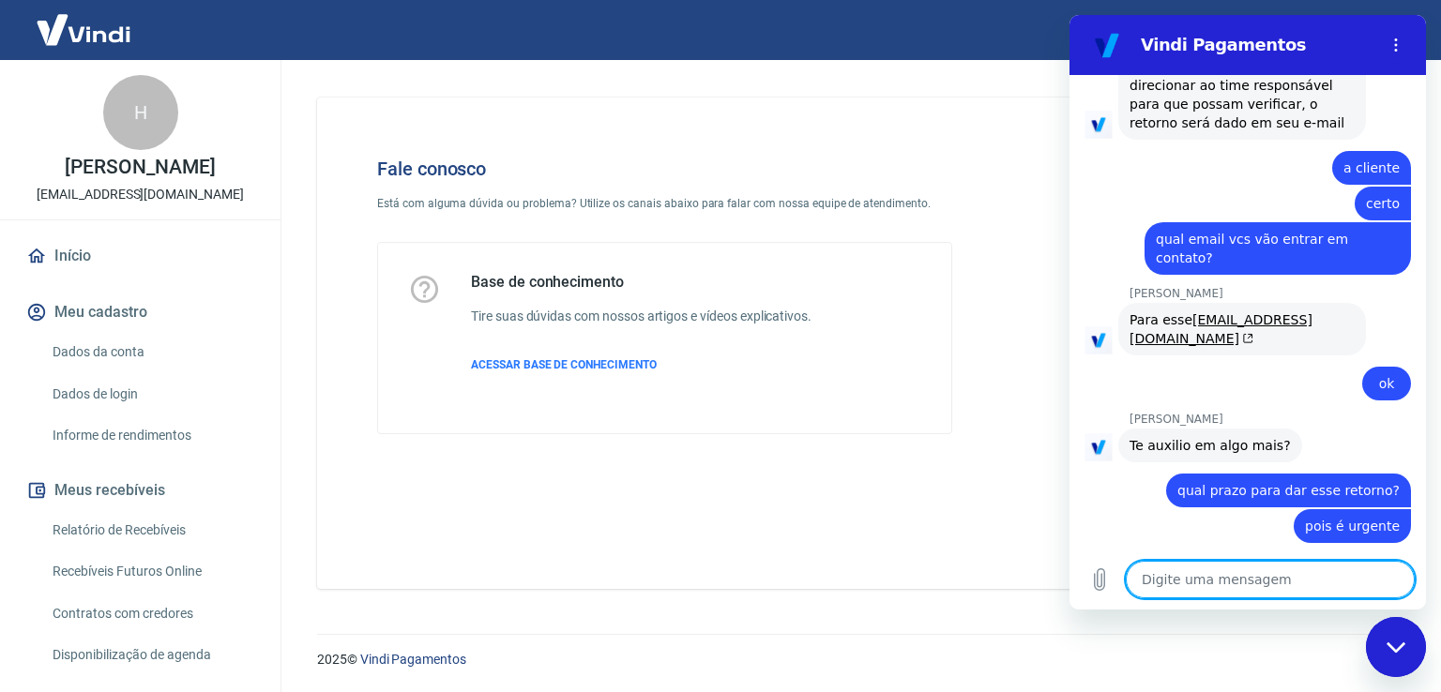
click at [1267, 575] on textarea at bounding box center [1270, 580] width 289 height 38
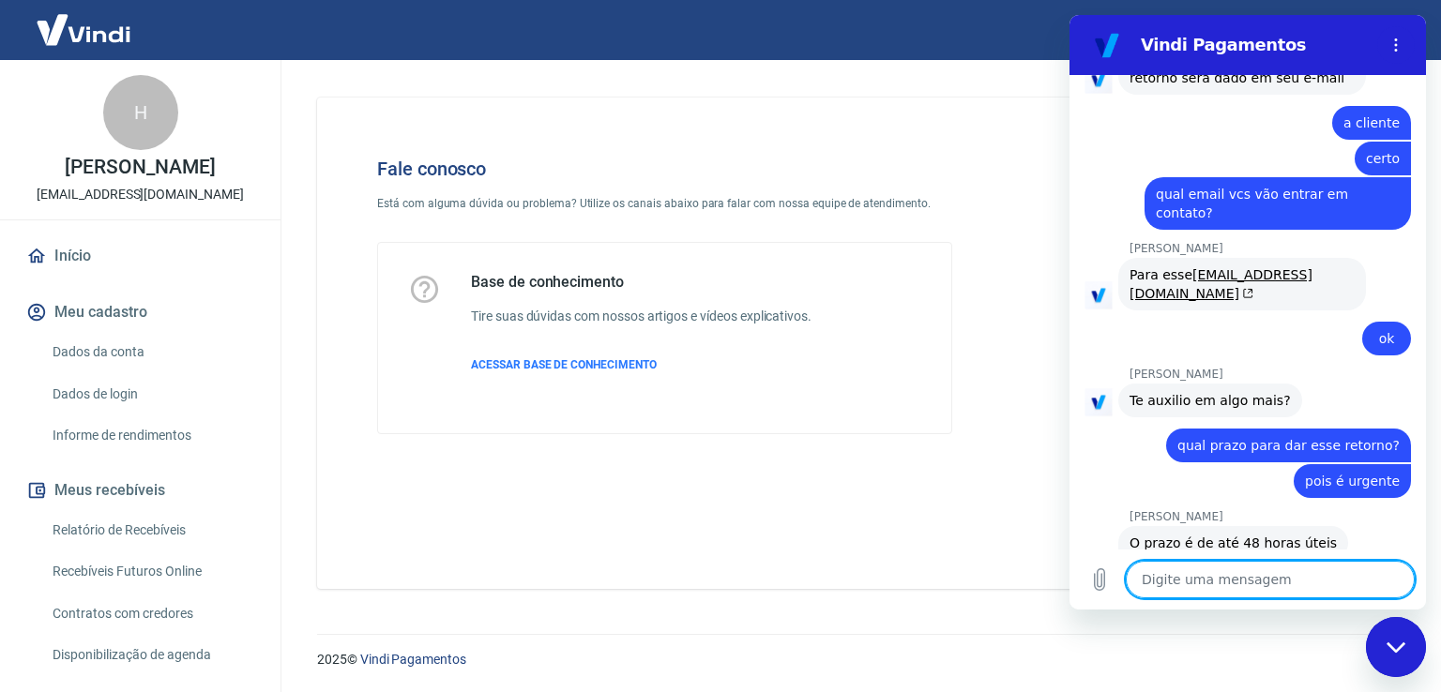
scroll to position [1290, 0]
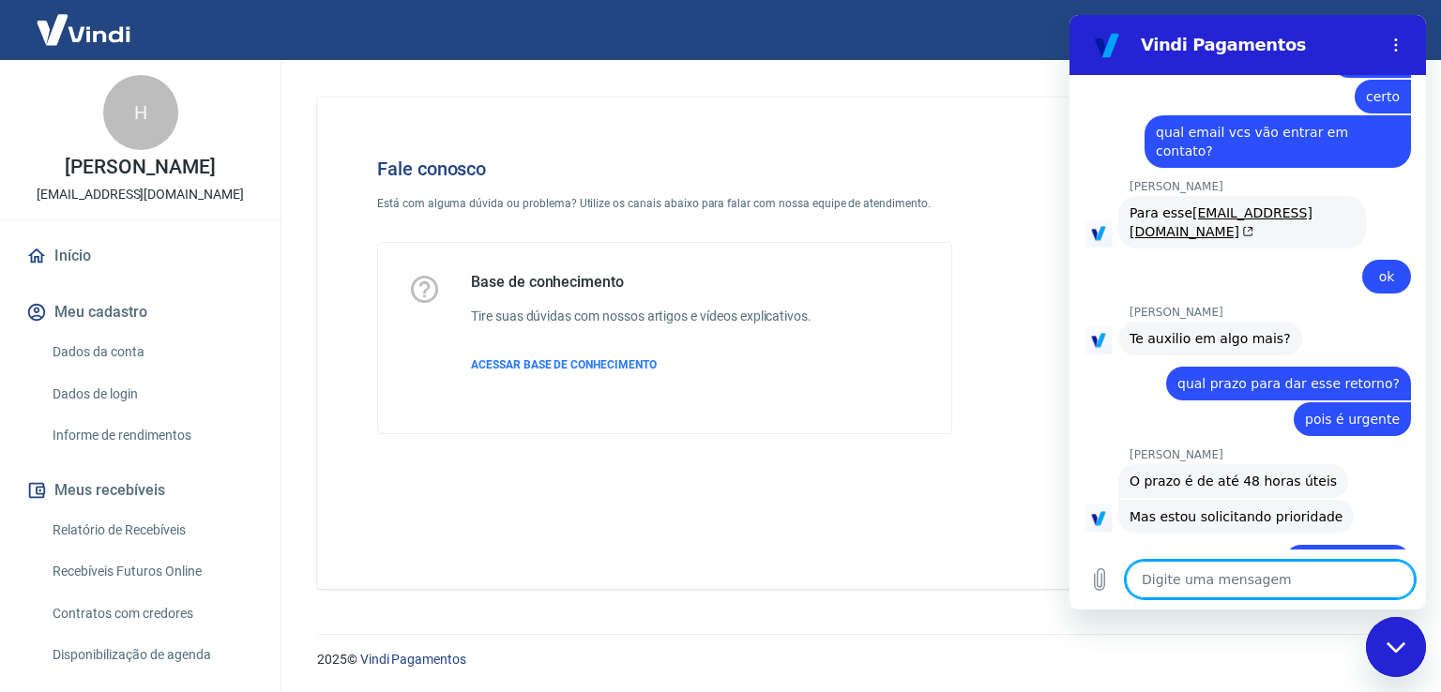
click at [987, 503] on div "Fale conosco Está com alguma dúvida ou problema? Utilize os canais abaixo para …" at bounding box center [856, 343] width 1079 height 491
